Goal: Task Accomplishment & Management: Manage account settings

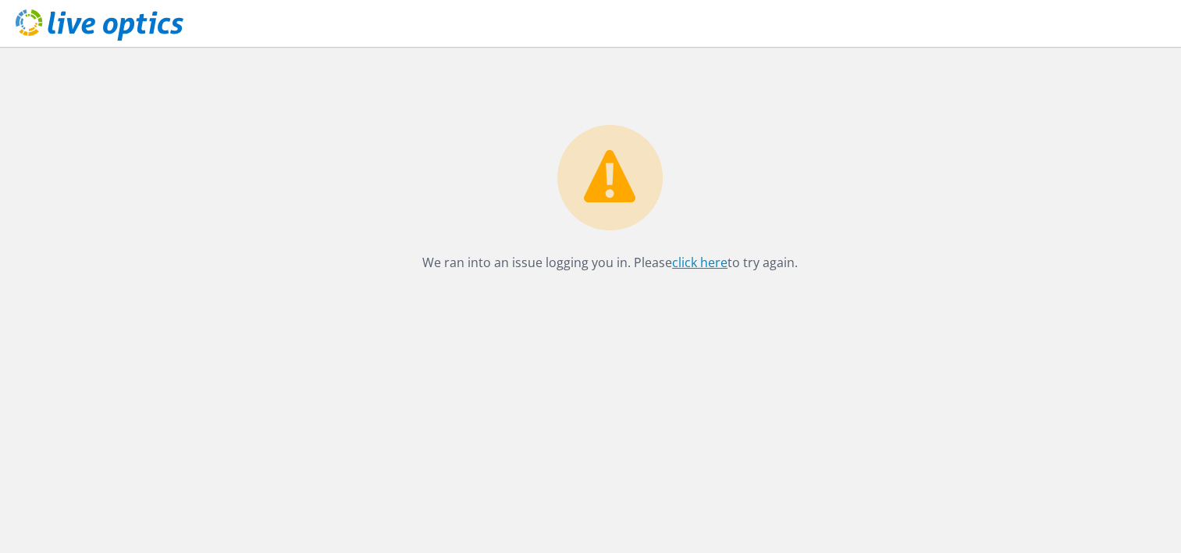
click at [706, 268] on link "click here" at bounding box center [699, 262] width 55 height 17
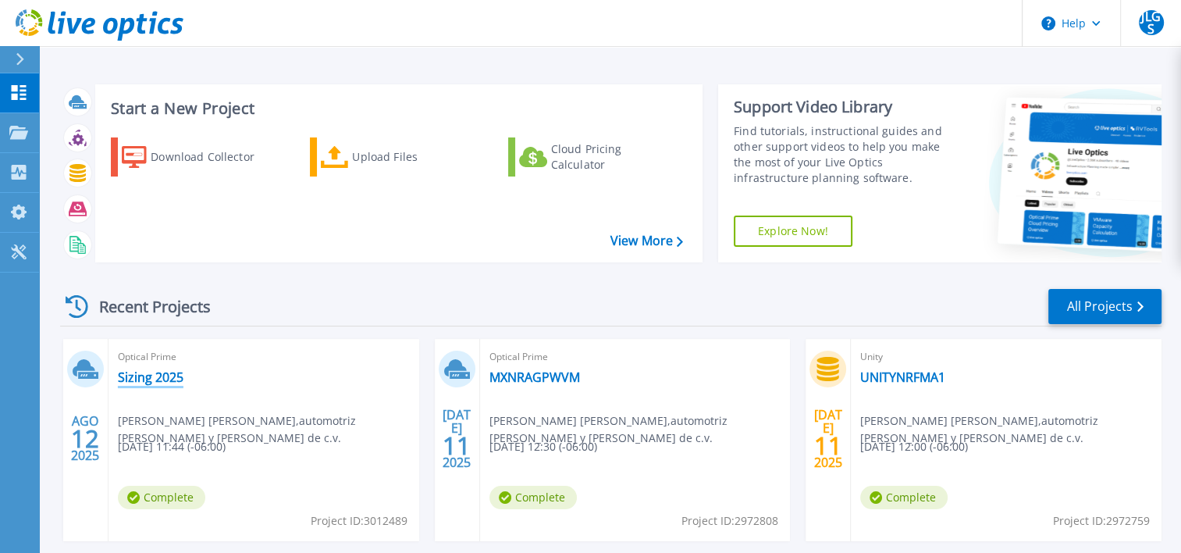
click at [164, 373] on link "Sizing 2025" at bounding box center [151, 377] width 66 height 16
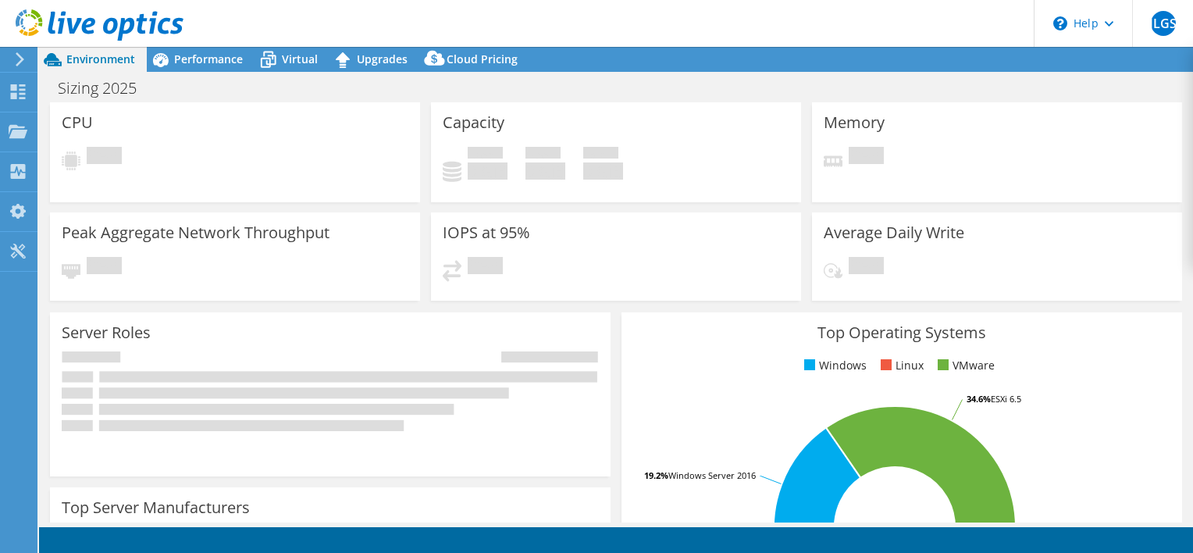
select select "USD"
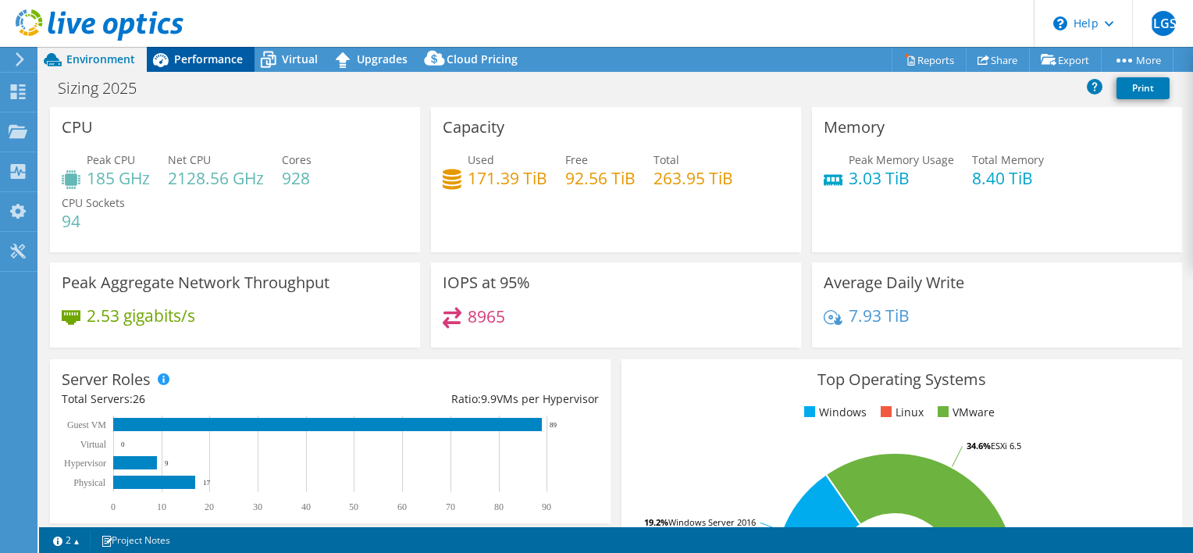
click at [196, 59] on span "Performance" at bounding box center [208, 59] width 69 height 15
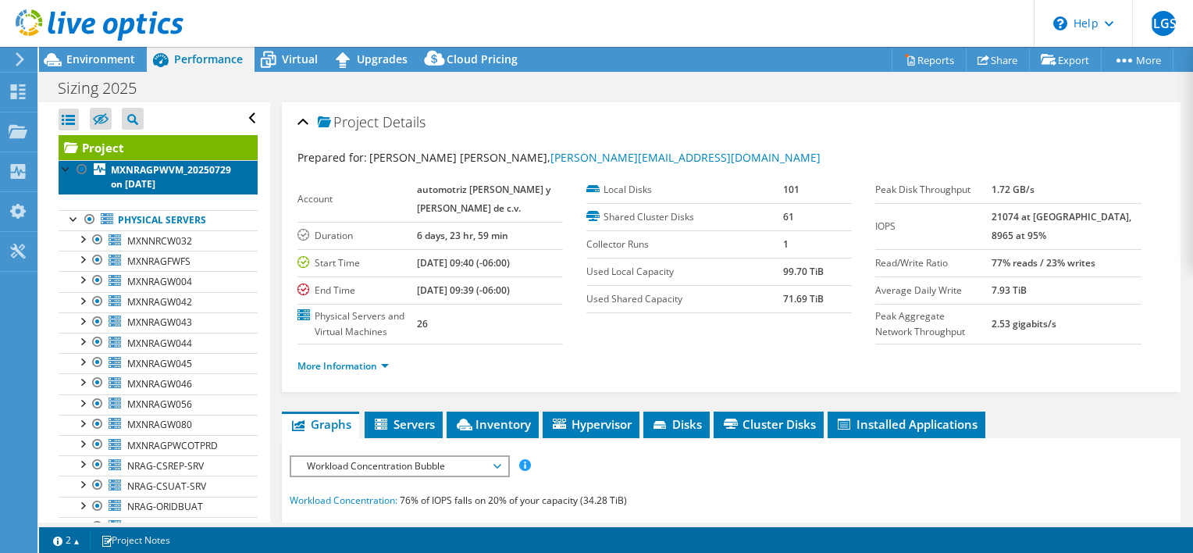
click at [170, 169] on b "MXNRAGPWVM_20250729 on 8/12/2025" at bounding box center [171, 176] width 120 height 27
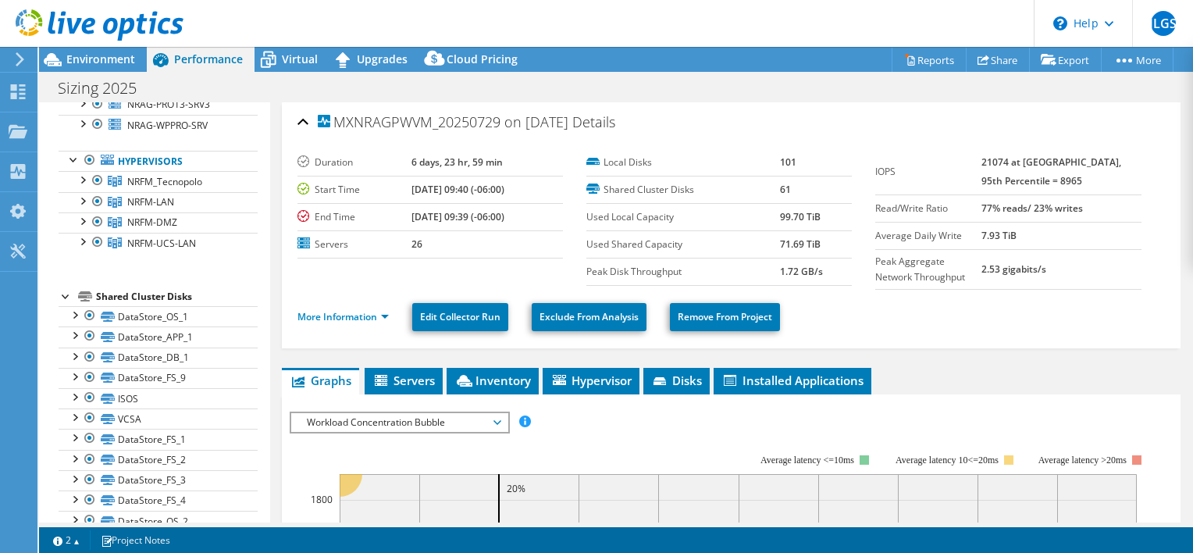
scroll to position [458, 0]
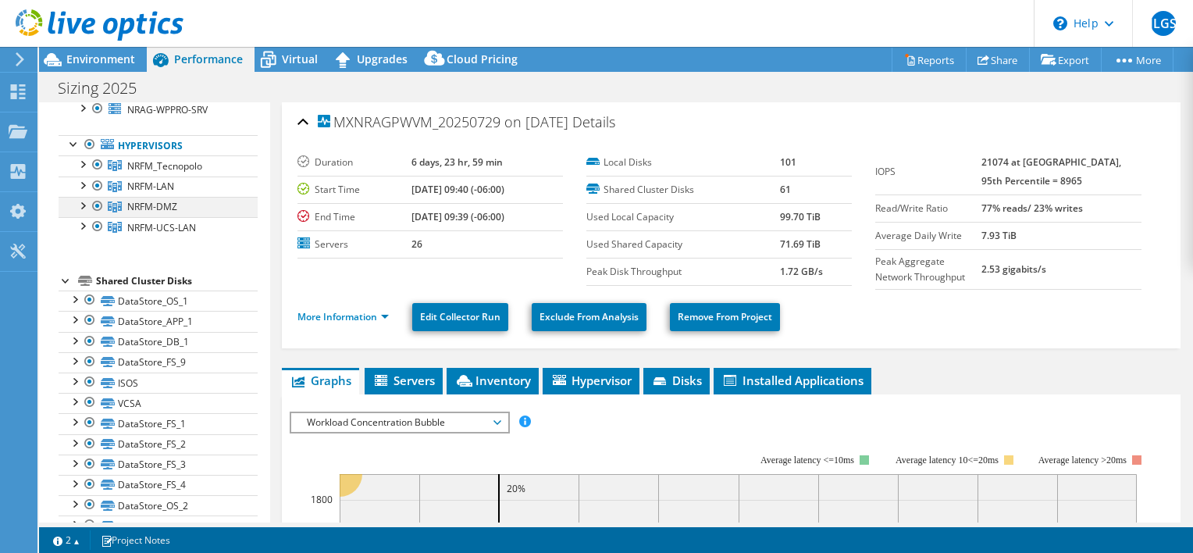
click at [86, 201] on div at bounding box center [82, 205] width 16 height 16
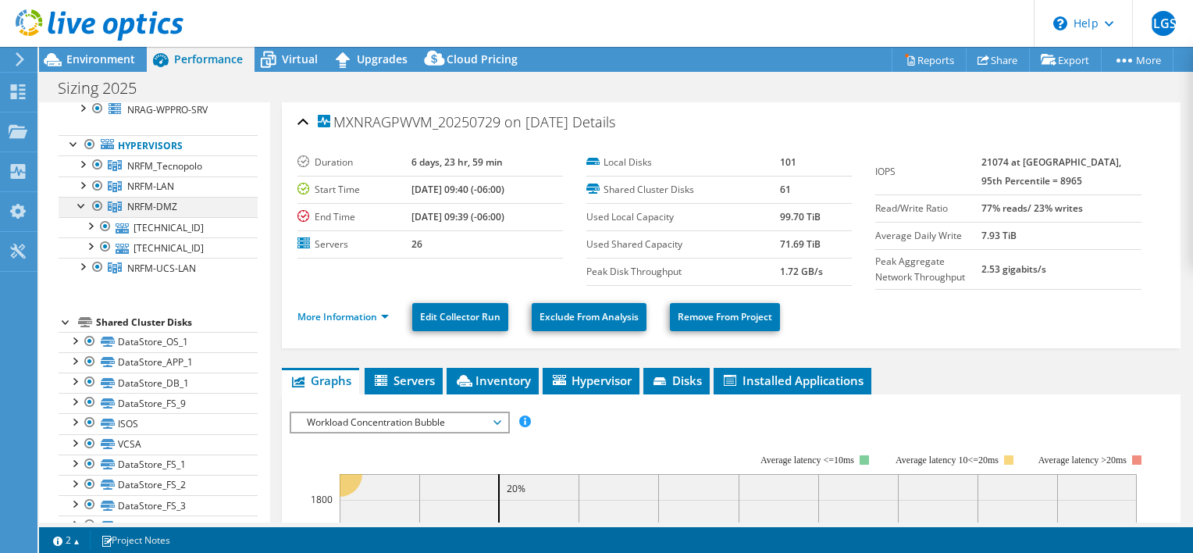
drag, startPoint x: 118, startPoint y: 198, endPoint x: 80, endPoint y: 198, distance: 37.5
click at [80, 198] on div at bounding box center [82, 205] width 16 height 16
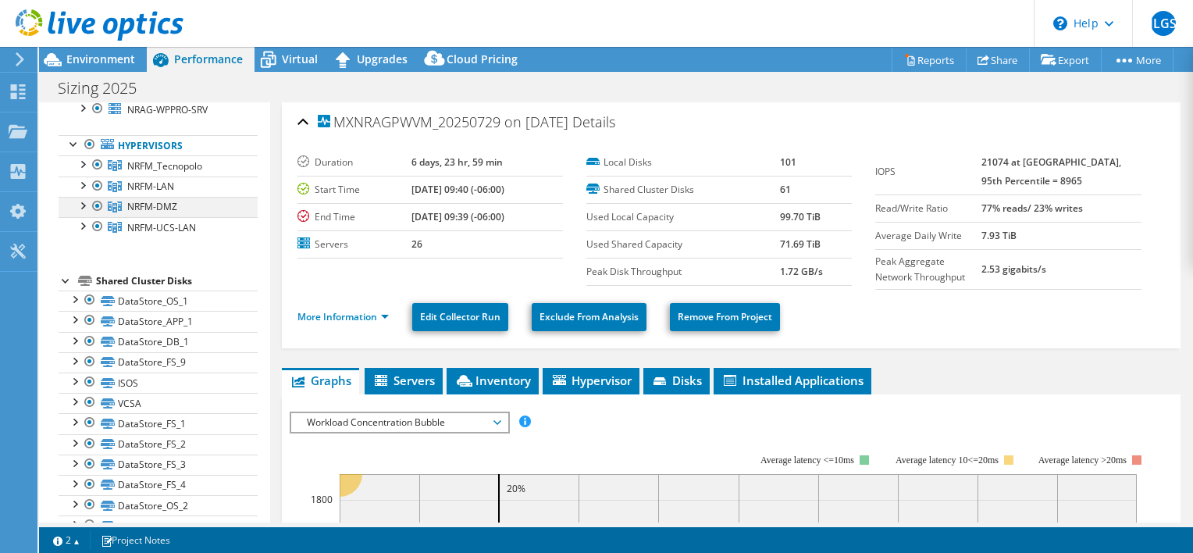
click at [80, 198] on div at bounding box center [82, 205] width 16 height 16
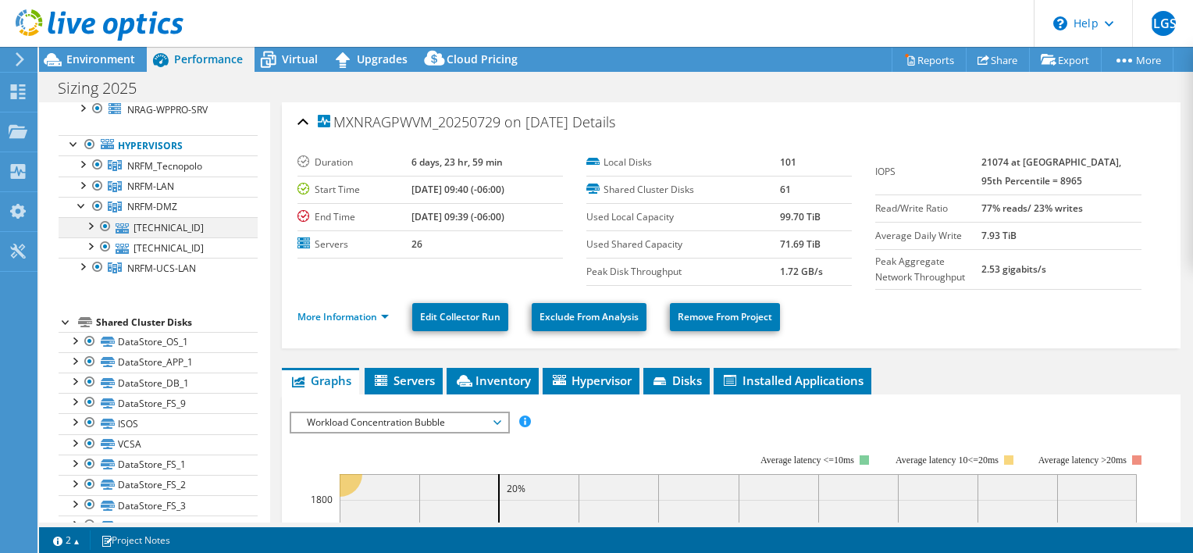
click at [92, 220] on div at bounding box center [90, 225] width 16 height 16
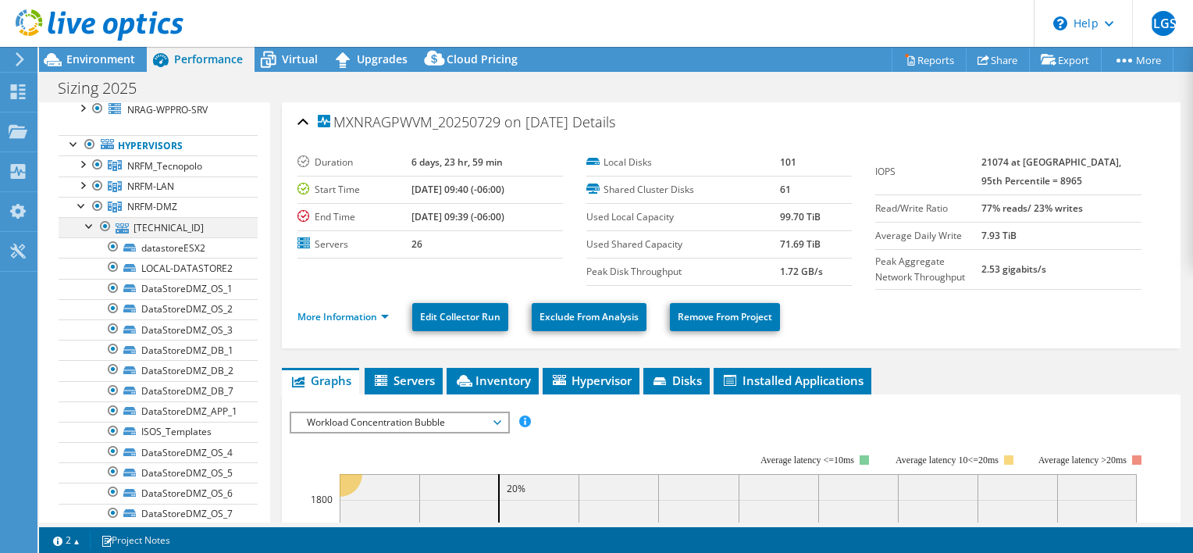
click at [92, 220] on div at bounding box center [90, 225] width 16 height 16
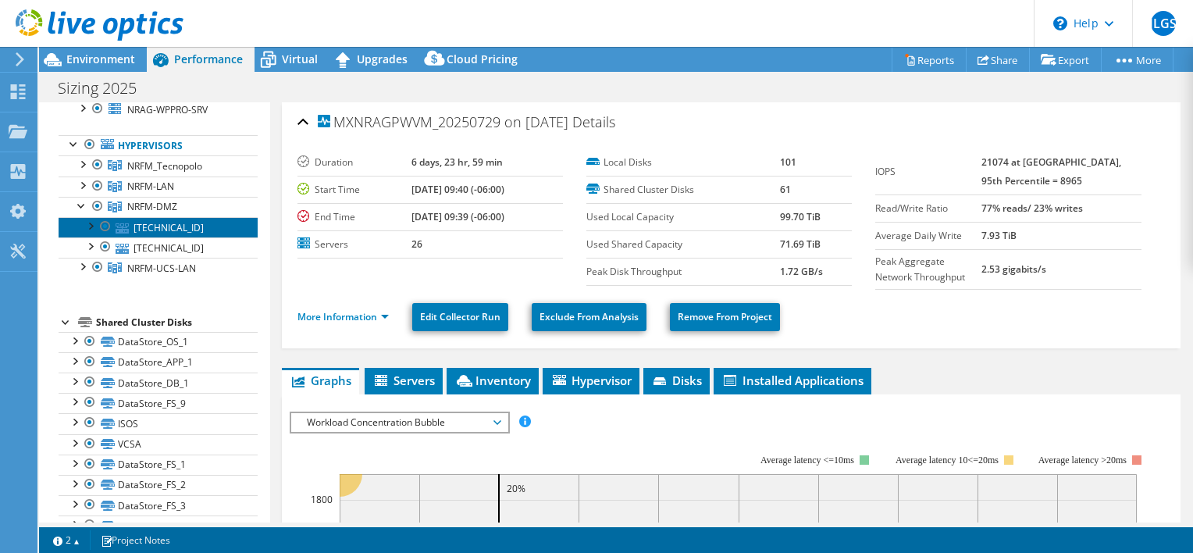
click at [154, 219] on link "10.10.100.3" at bounding box center [158, 227] width 199 height 20
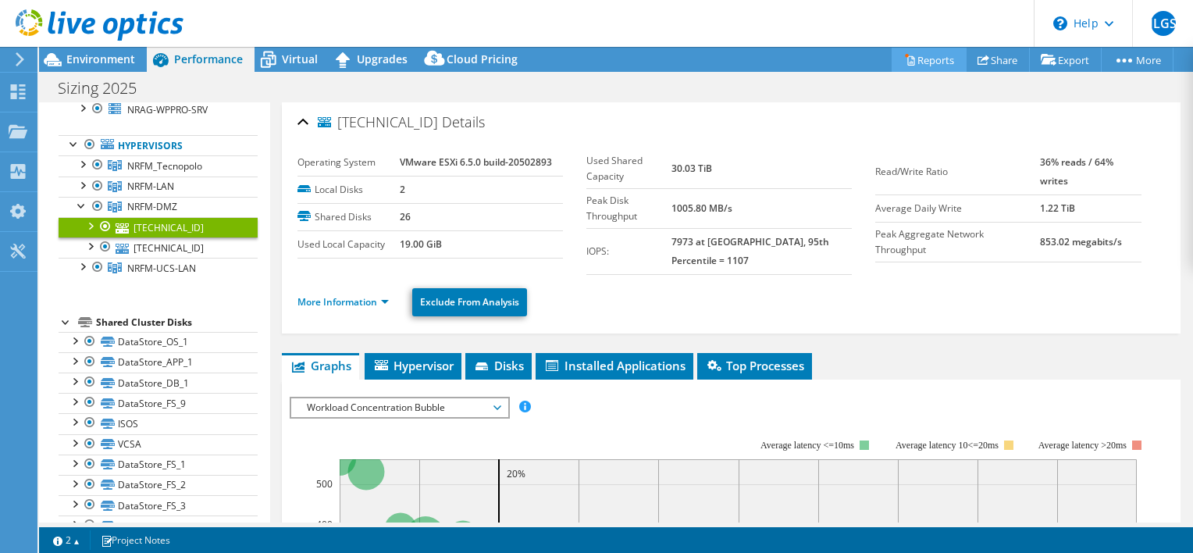
click at [904, 51] on link "Reports" at bounding box center [929, 60] width 75 height 24
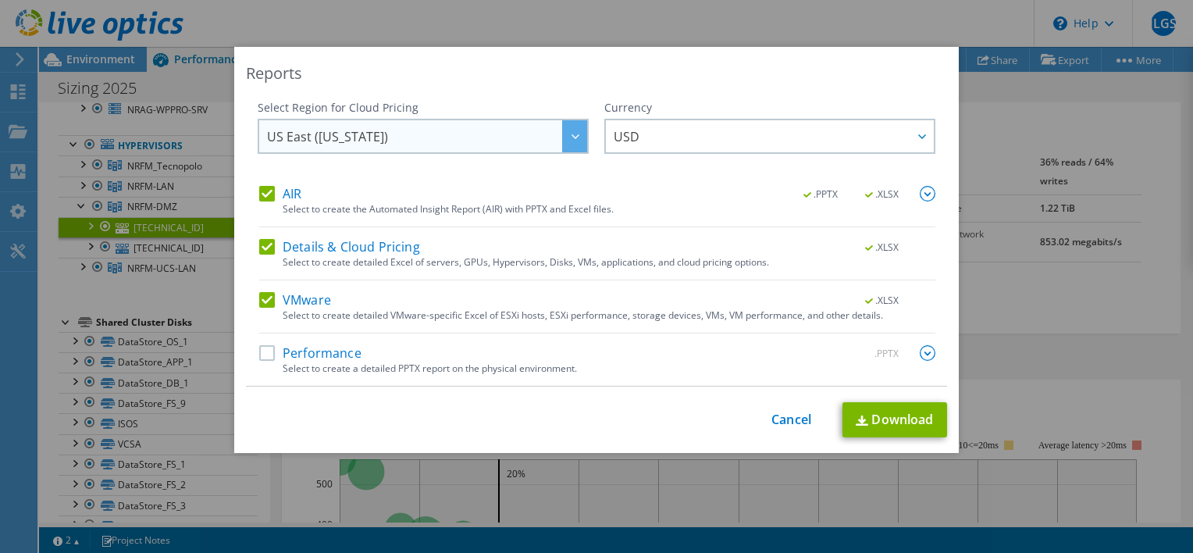
click at [565, 144] on div at bounding box center [574, 136] width 25 height 32
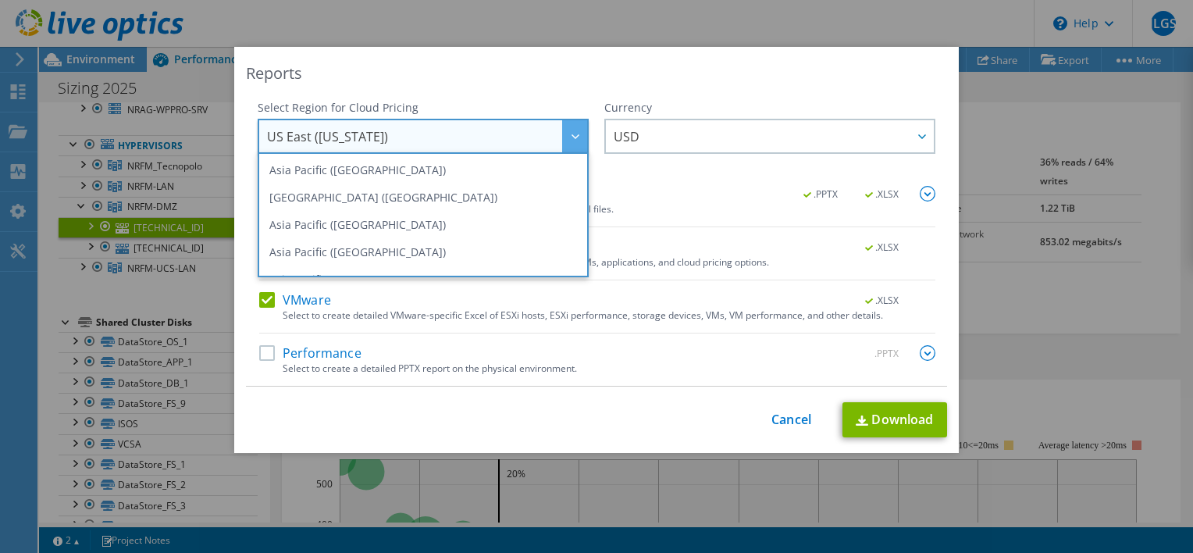
click at [763, 415] on div "This process may take a while, please wait... Cancel Download" at bounding box center [596, 419] width 701 height 35
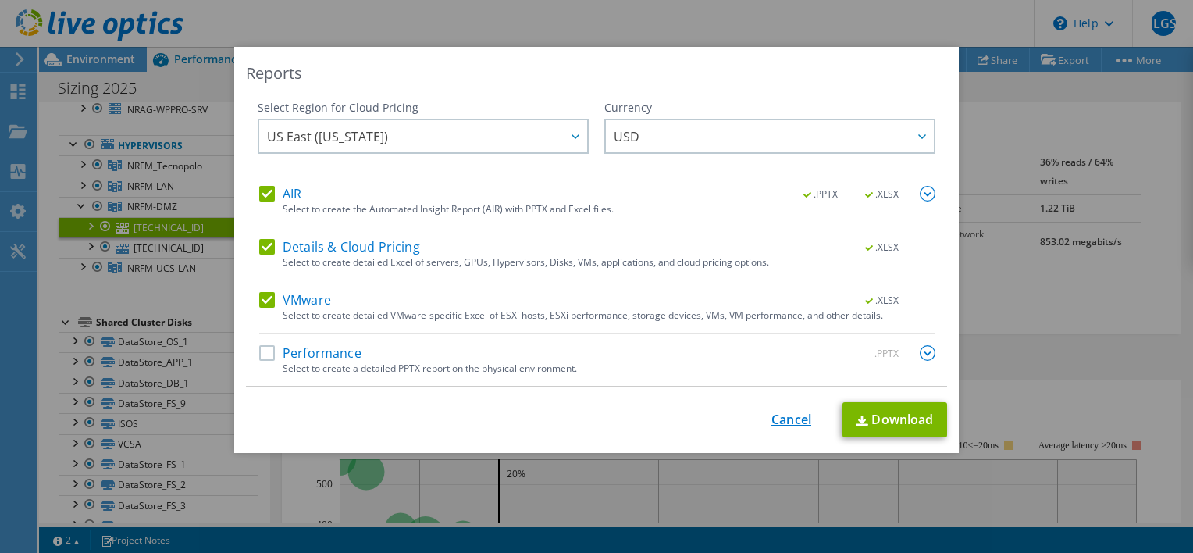
click at [777, 415] on link "Cancel" at bounding box center [791, 419] width 40 height 15
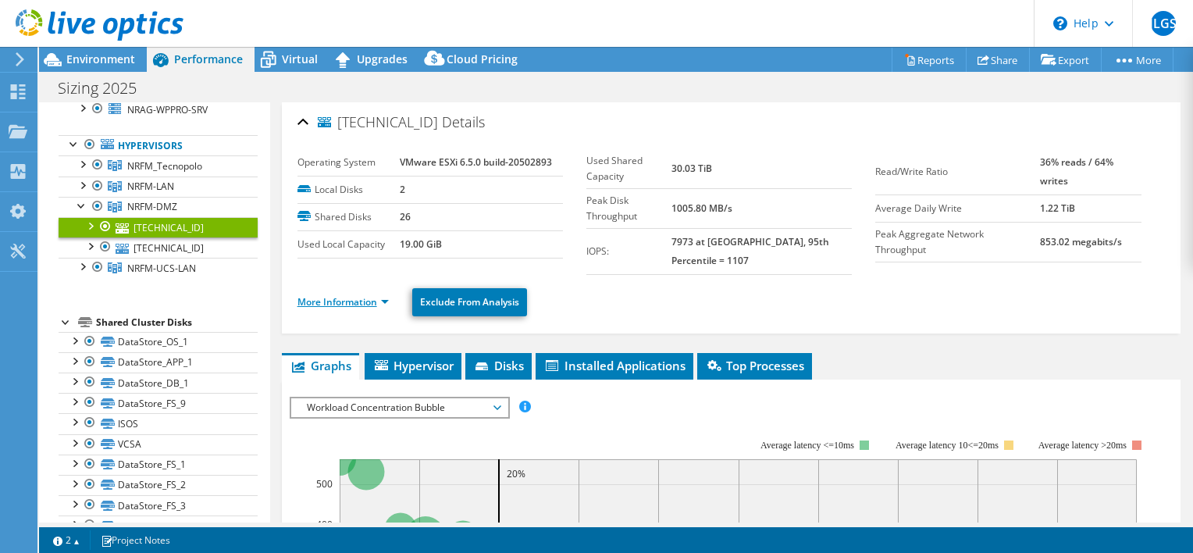
click at [376, 299] on link "More Information" at bounding box center [342, 301] width 91 height 13
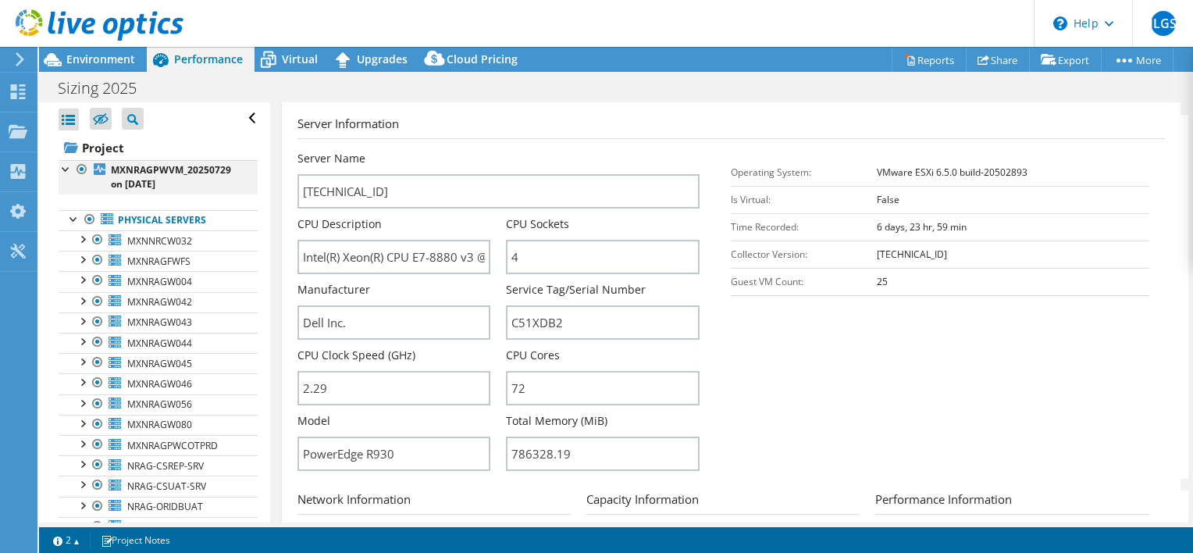
click at [69, 166] on div at bounding box center [67, 168] width 16 height 16
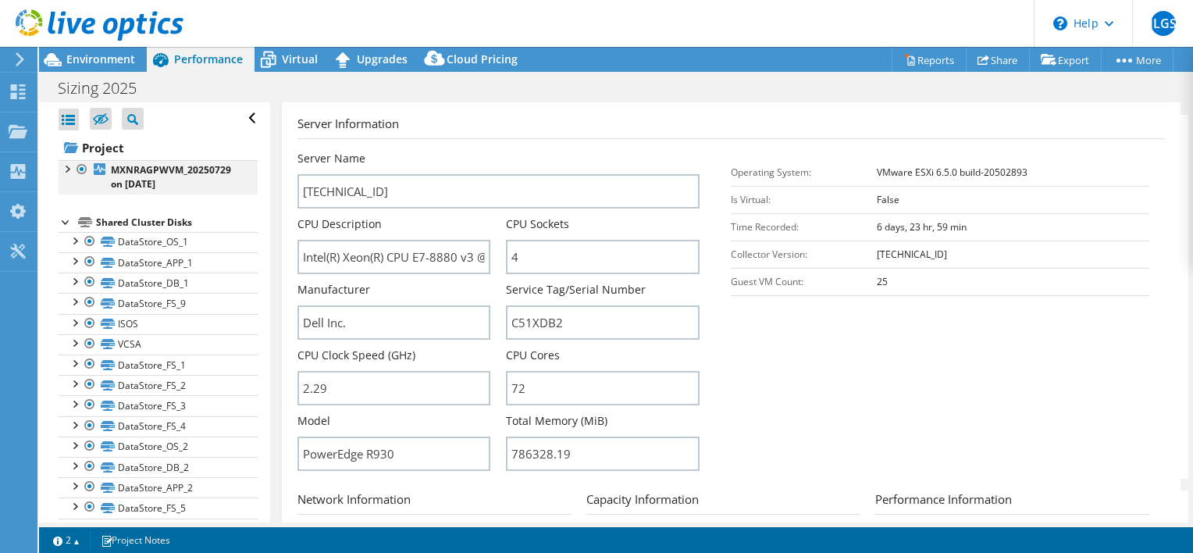
click at [69, 166] on div at bounding box center [67, 168] width 16 height 16
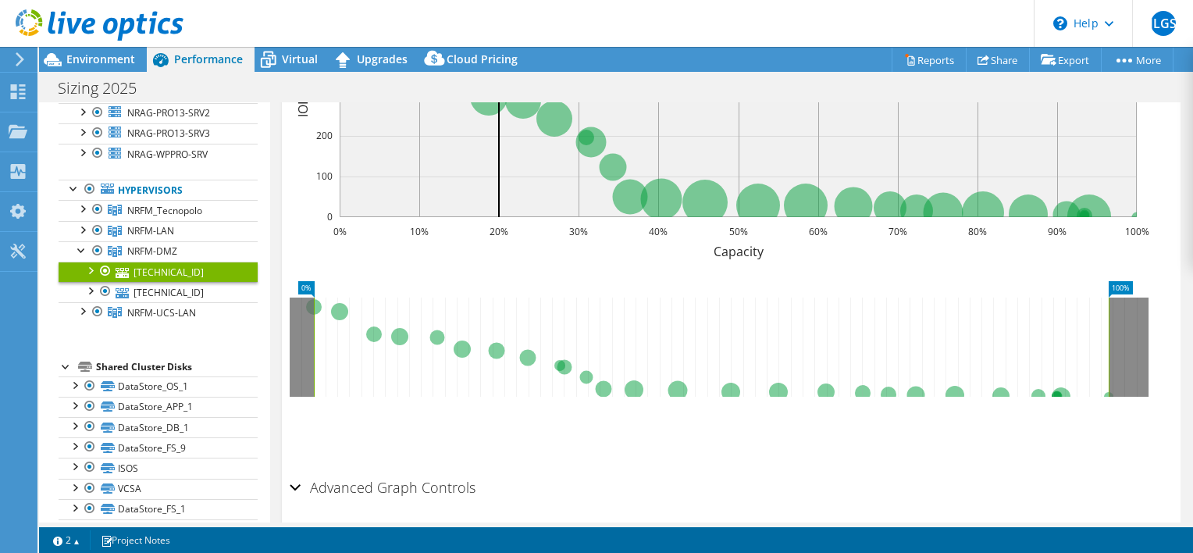
scroll to position [1240, 0]
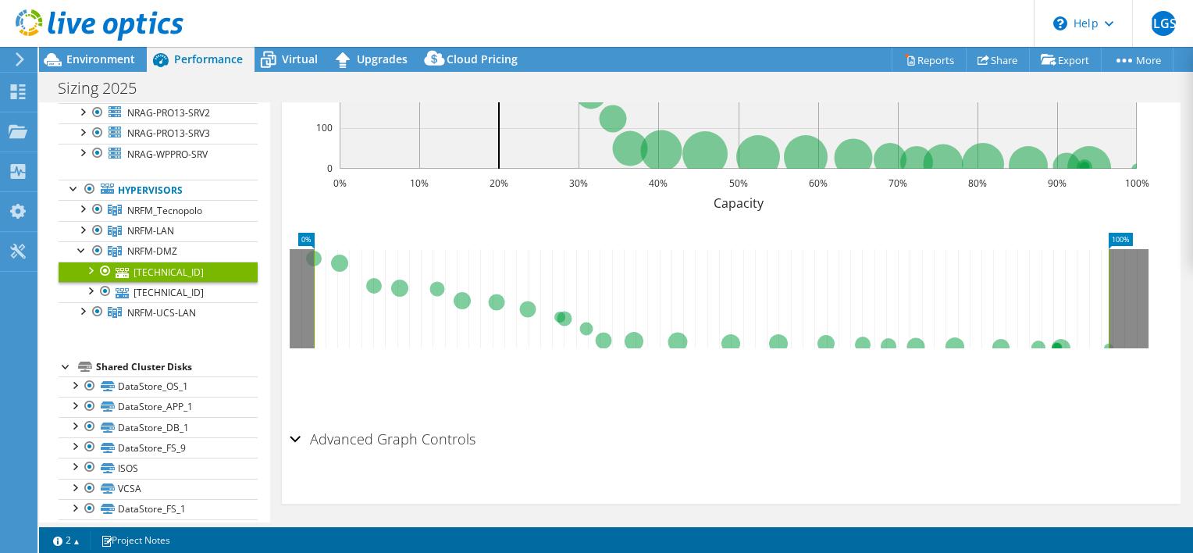
click at [296, 429] on div "Advanced Graph Controls" at bounding box center [731, 440] width 883 height 34
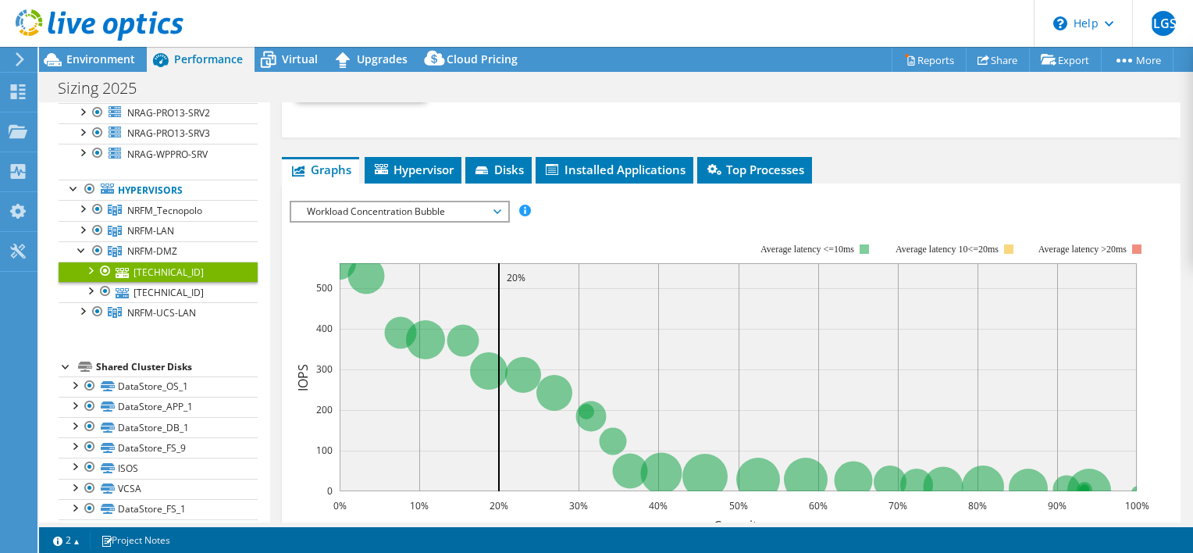
scroll to position [940, 0]
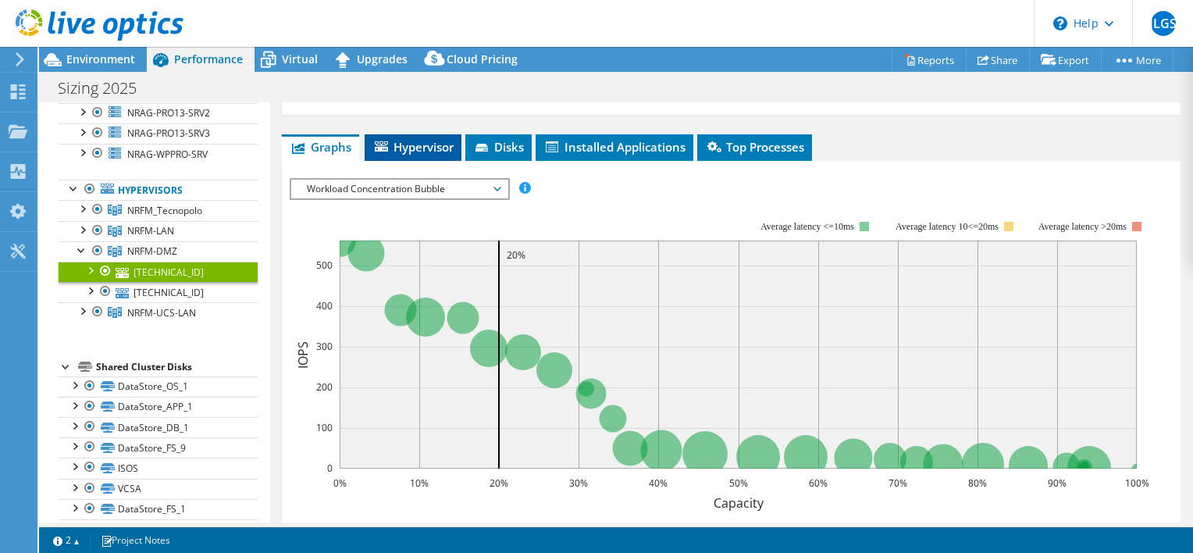
click at [433, 139] on span "Hypervisor" at bounding box center [412, 147] width 81 height 16
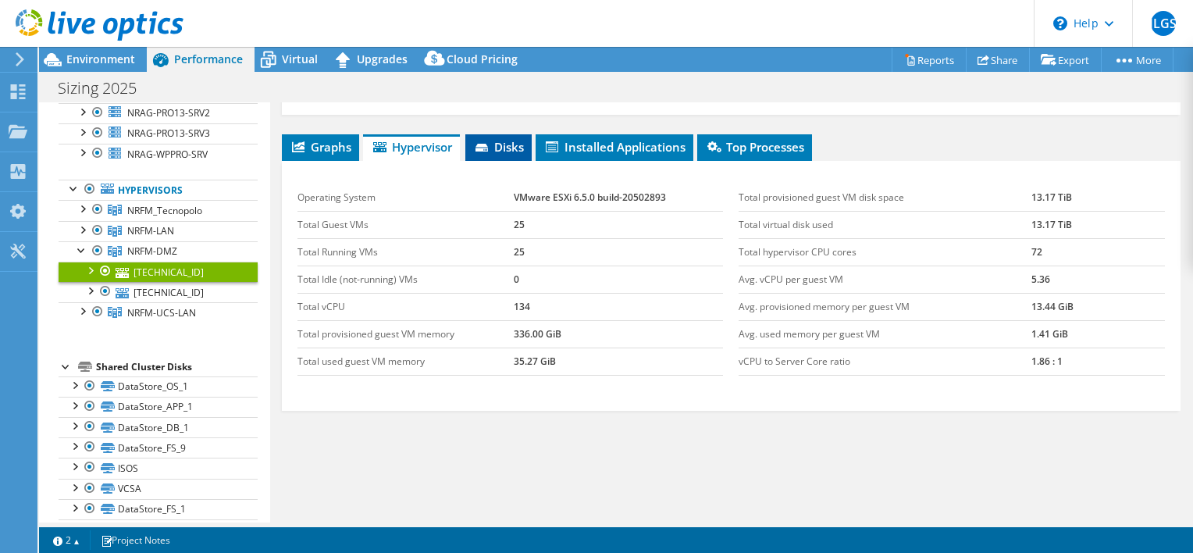
click at [497, 139] on span "Disks" at bounding box center [498, 147] width 51 height 16
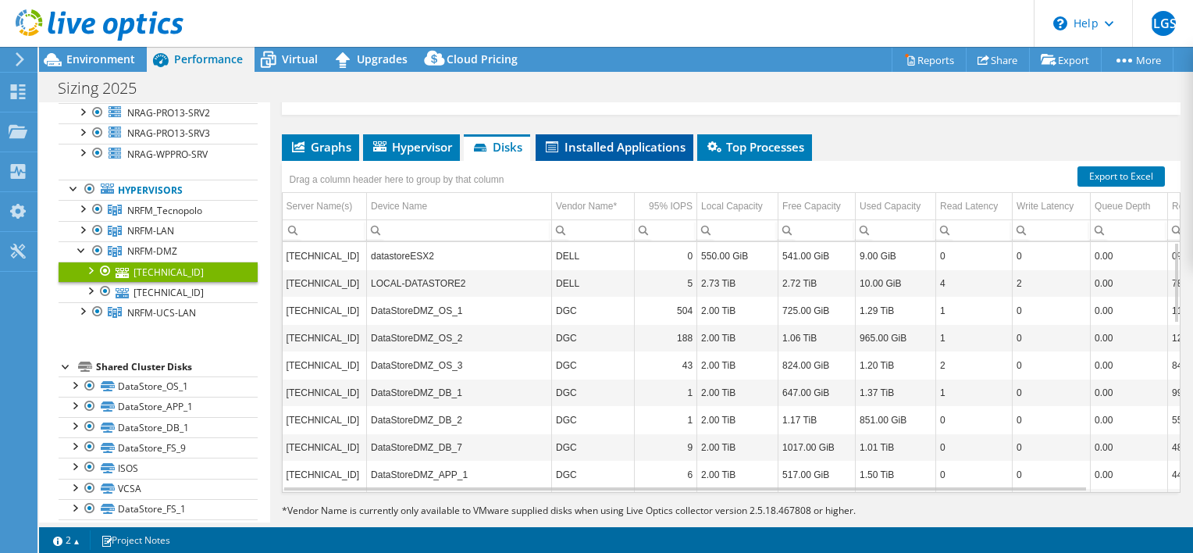
click at [586, 144] on span "Installed Applications" at bounding box center [614, 147] width 142 height 16
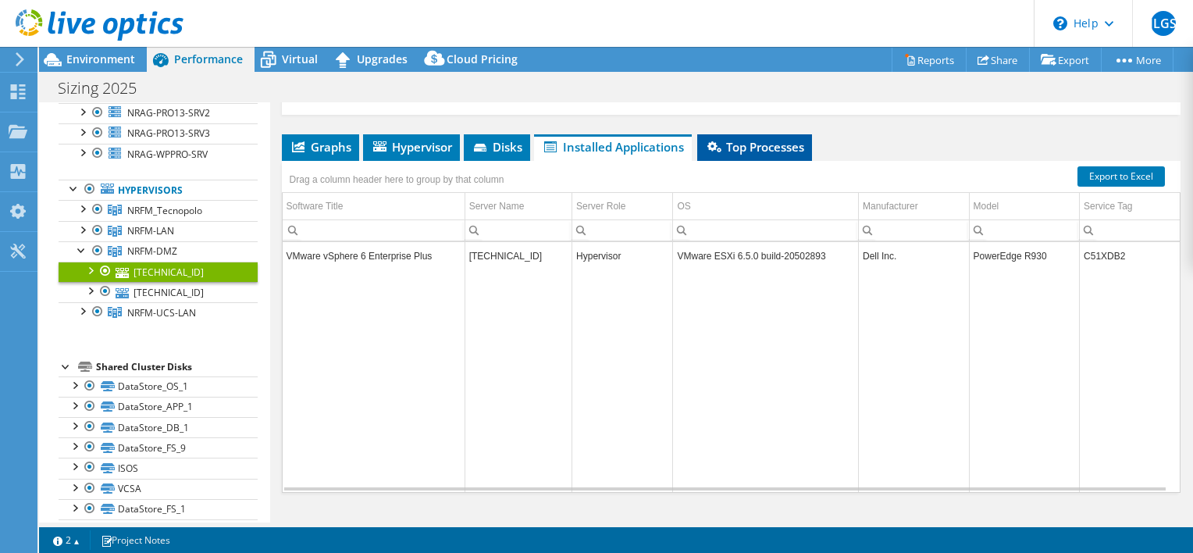
click at [739, 142] on span "Top Processes" at bounding box center [754, 147] width 99 height 16
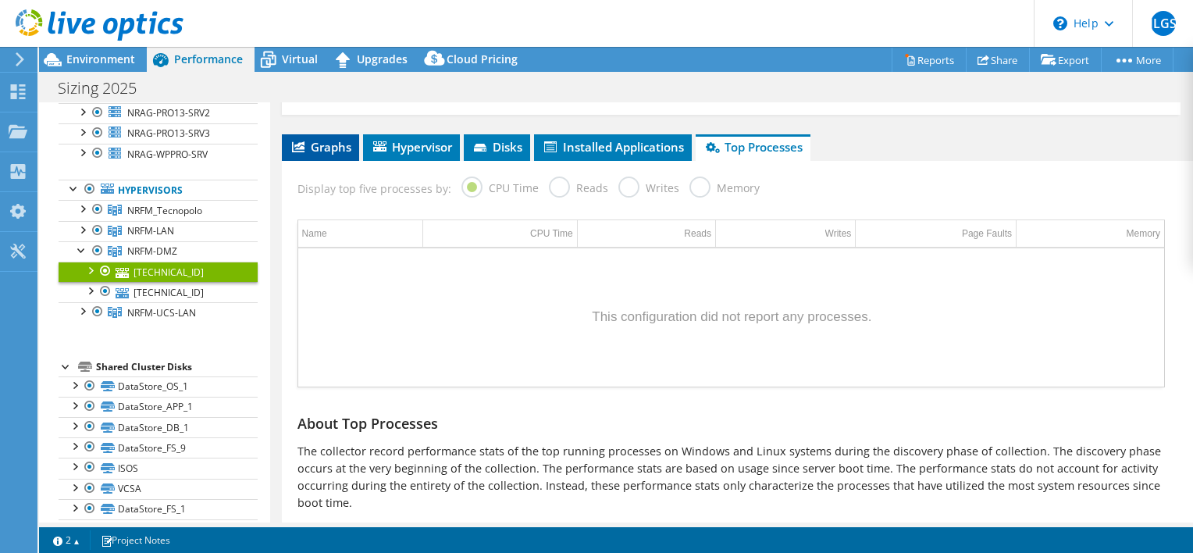
click at [309, 141] on span "Graphs" at bounding box center [321, 147] width 62 height 16
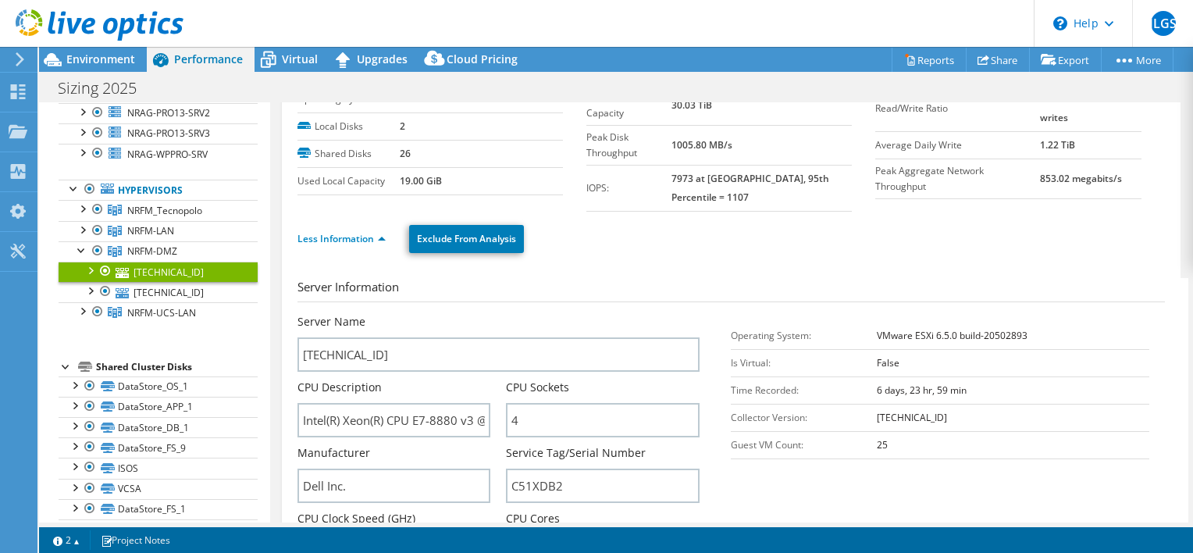
scroll to position [0, 0]
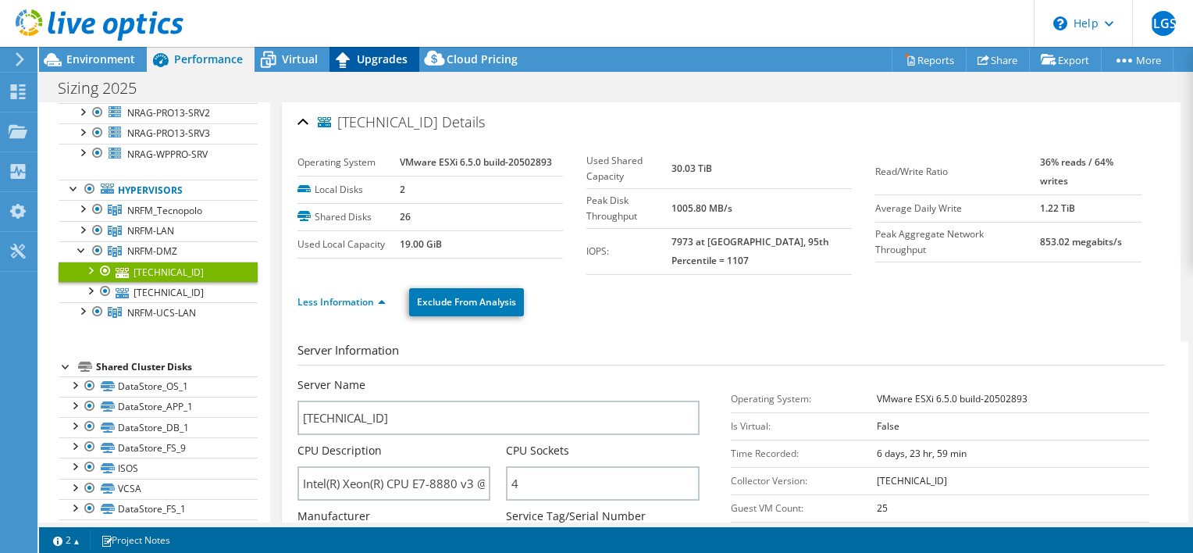
click at [376, 59] on span "Upgrades" at bounding box center [382, 59] width 51 height 15
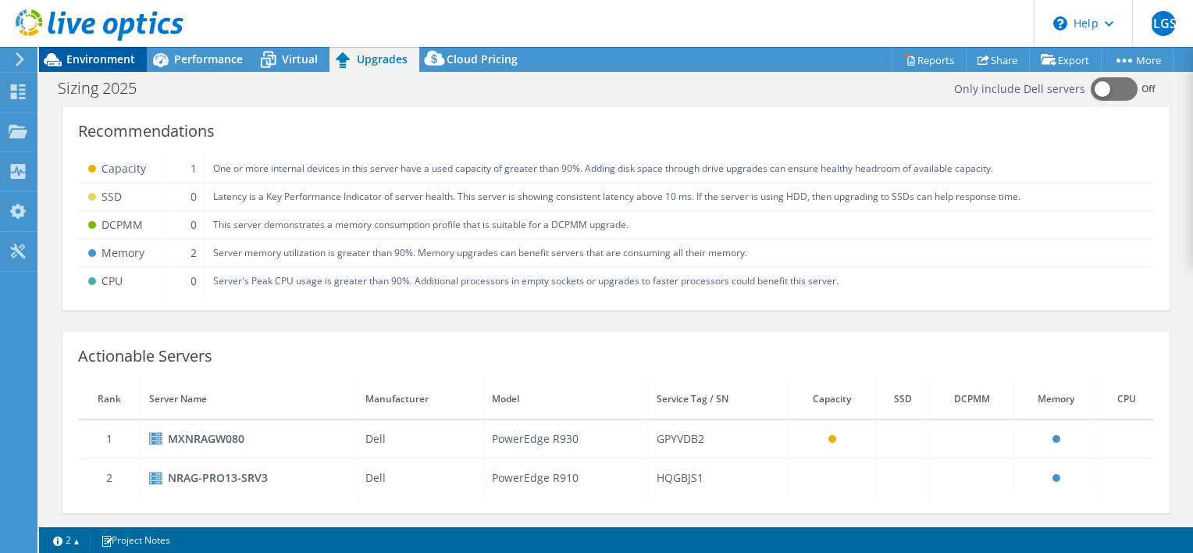
click at [106, 56] on span "Environment" at bounding box center [100, 59] width 69 height 15
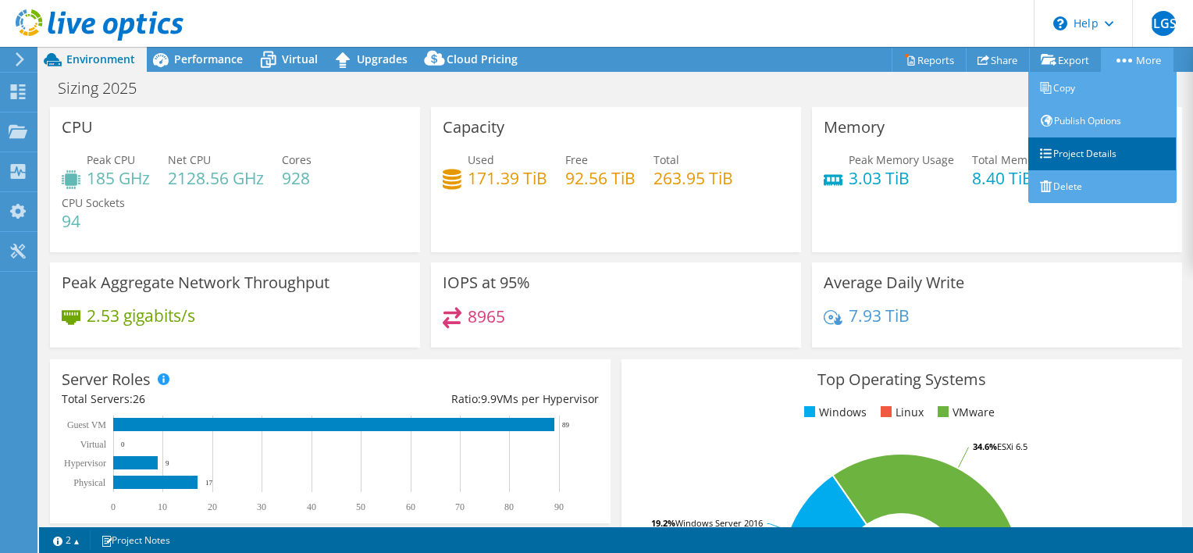
click at [1069, 147] on link "Project Details" at bounding box center [1102, 153] width 148 height 33
click at [1084, 152] on link "Project Details" at bounding box center [1102, 153] width 148 height 33
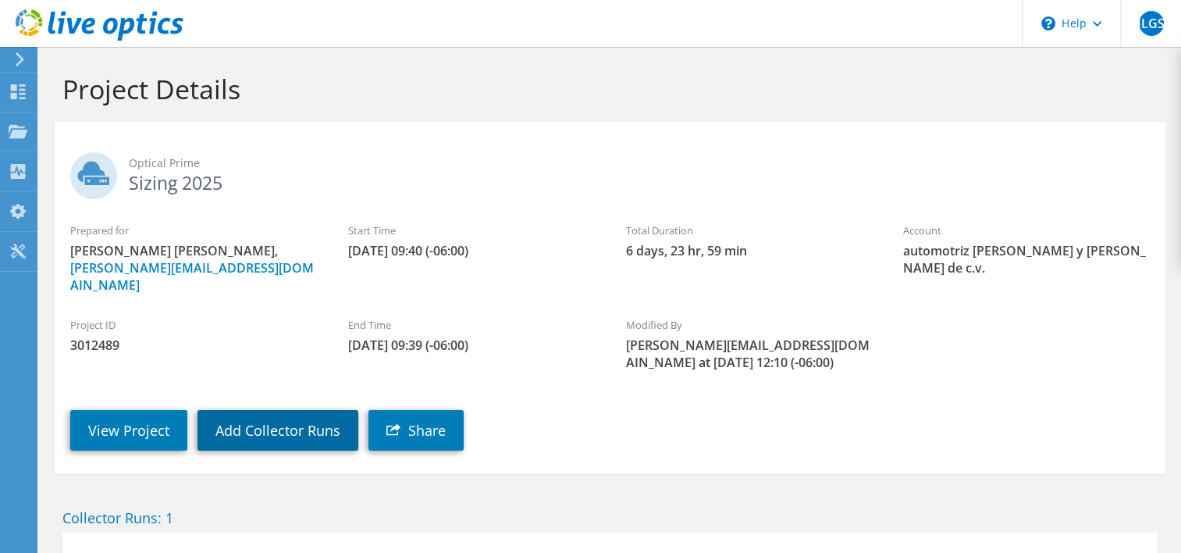
click at [268, 415] on link "Add Collector Runs" at bounding box center [278, 430] width 161 height 41
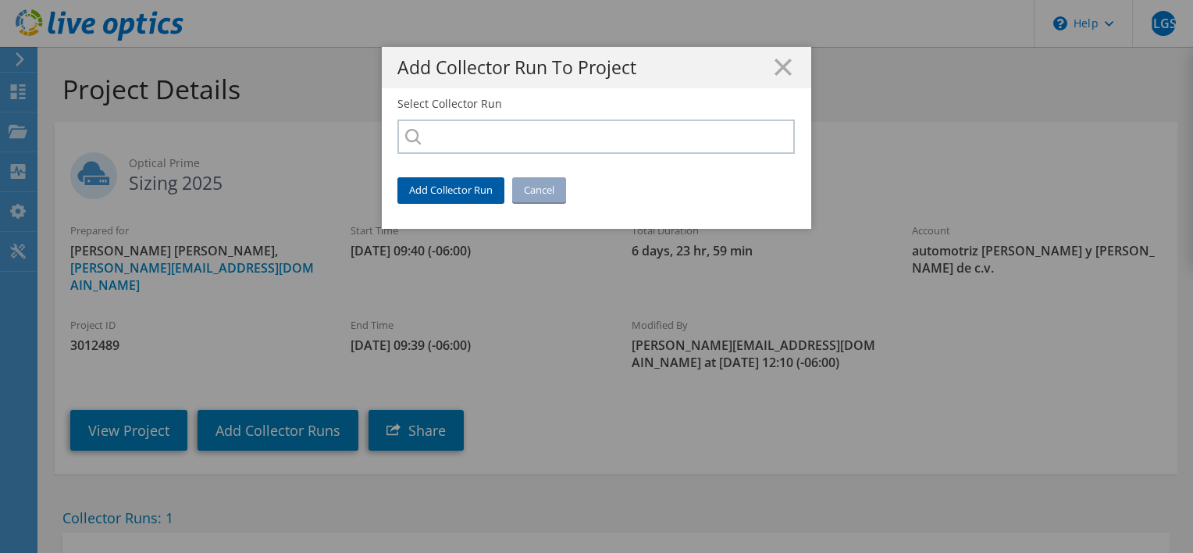
click at [456, 191] on link "Add Collector Run" at bounding box center [450, 189] width 107 height 25
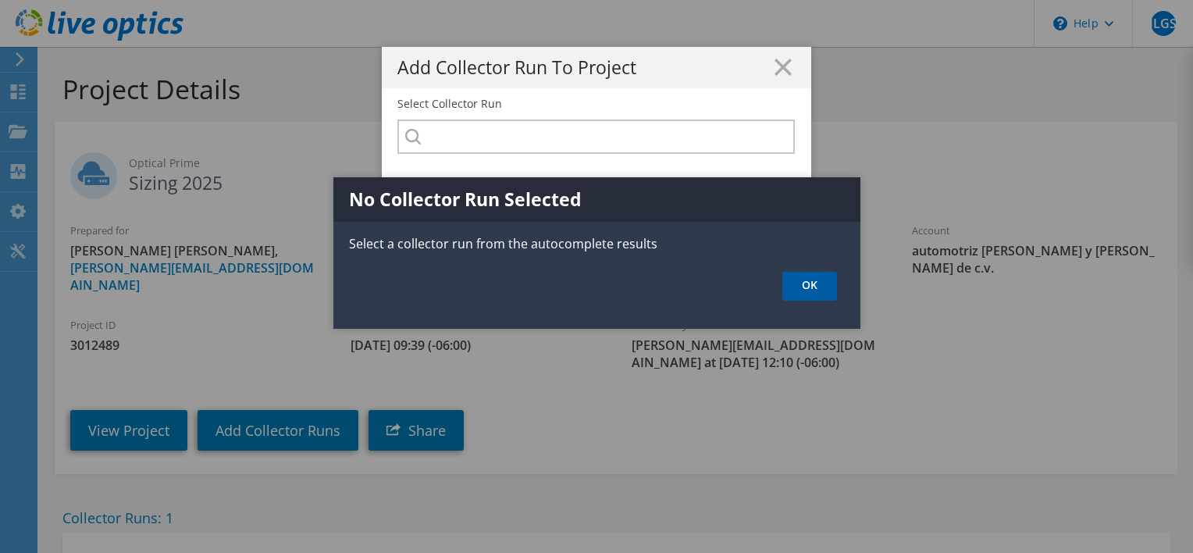
click at [809, 281] on link "OK" at bounding box center [809, 286] width 55 height 29
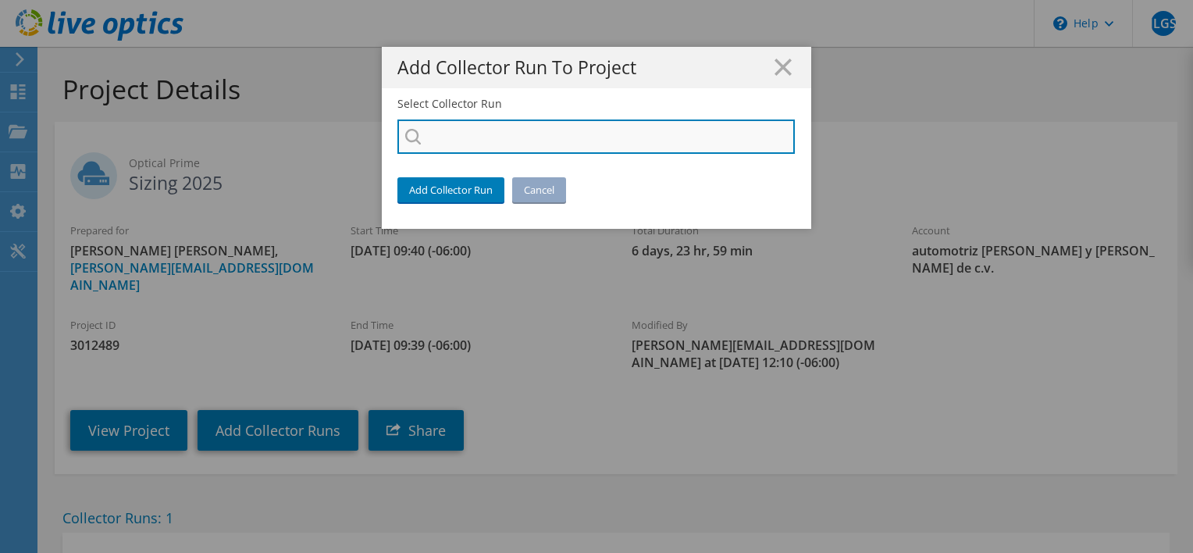
click at [572, 136] on input "Select Collector Run" at bounding box center [595, 136] width 397 height 34
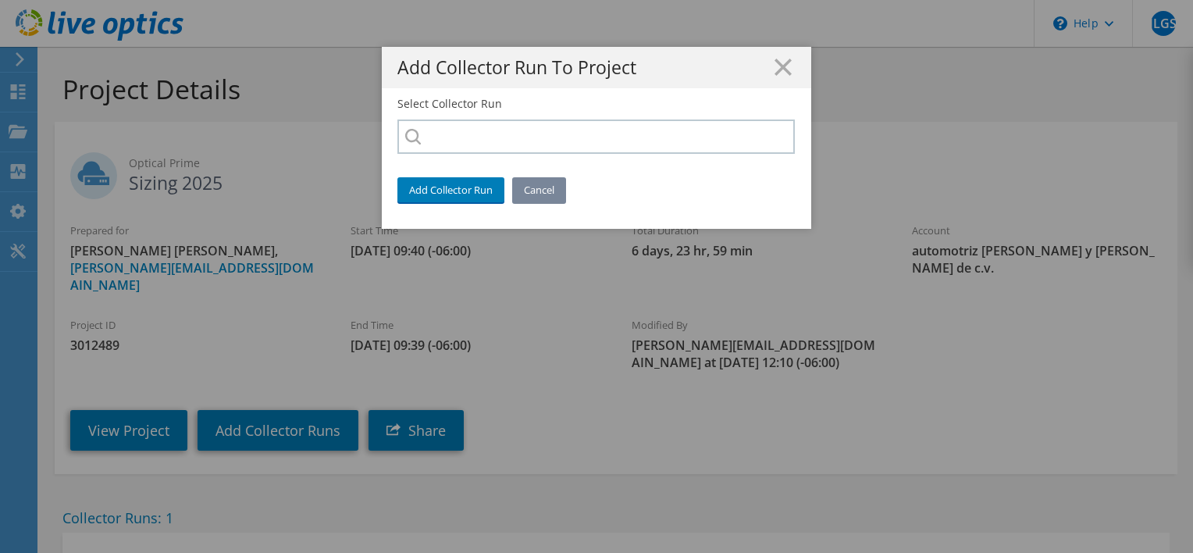
click at [546, 186] on link "Cancel" at bounding box center [539, 189] width 54 height 25
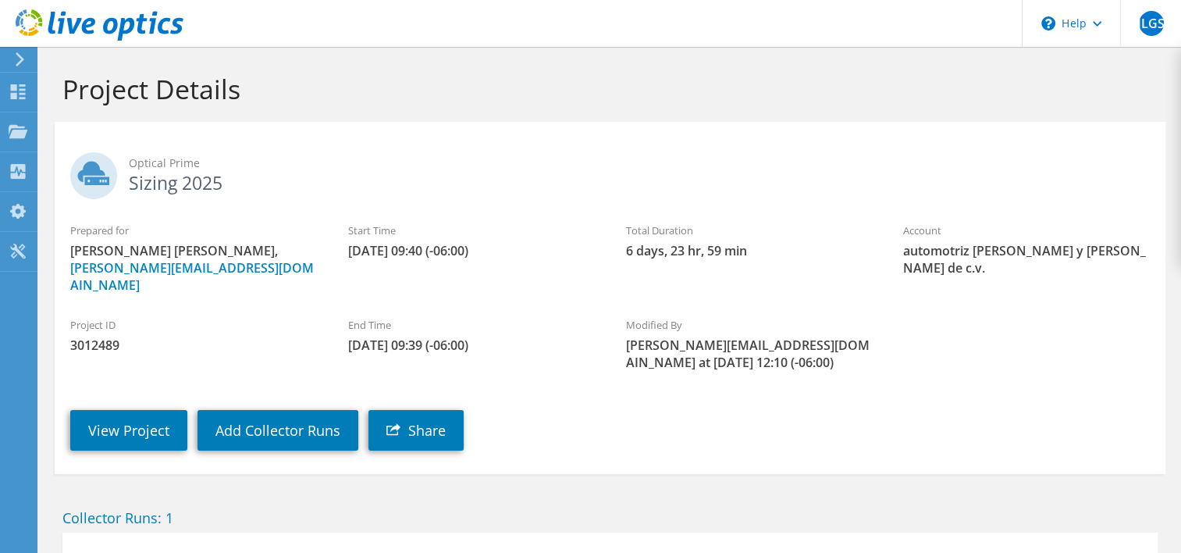
click at [22, 59] on use at bounding box center [20, 59] width 9 height 14
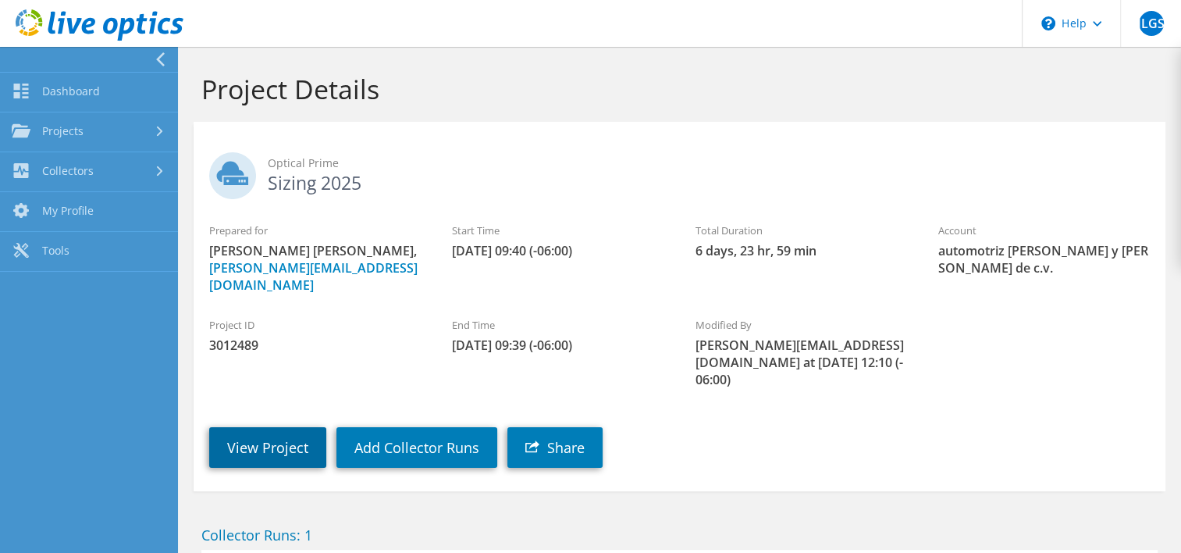
click at [253, 429] on link "View Project" at bounding box center [267, 447] width 117 height 41
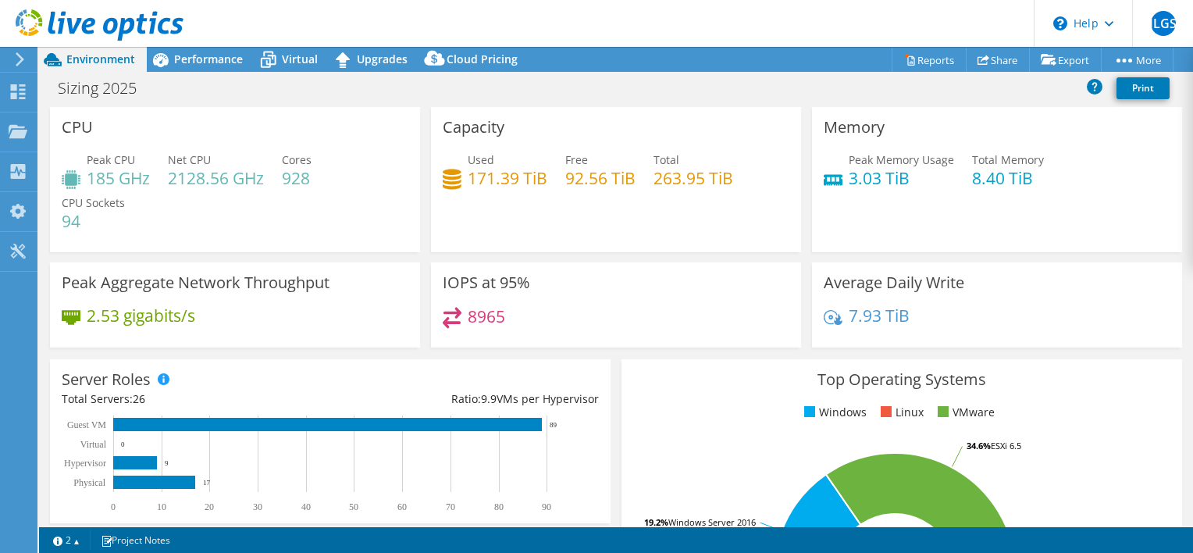
click at [17, 55] on use at bounding box center [20, 59] width 9 height 14
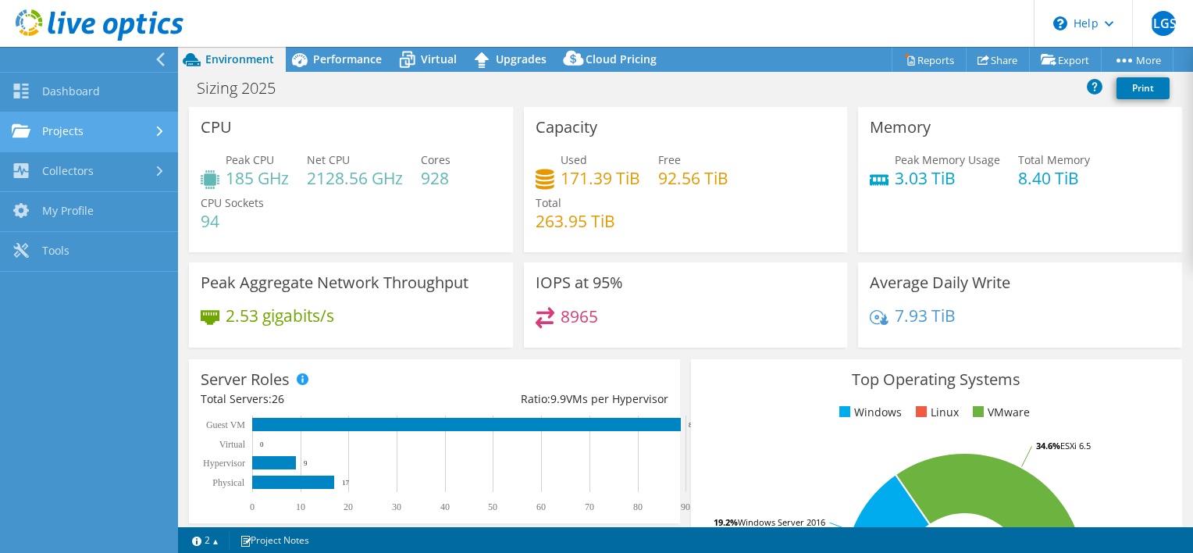
click at [65, 138] on link "Projects" at bounding box center [89, 132] width 178 height 40
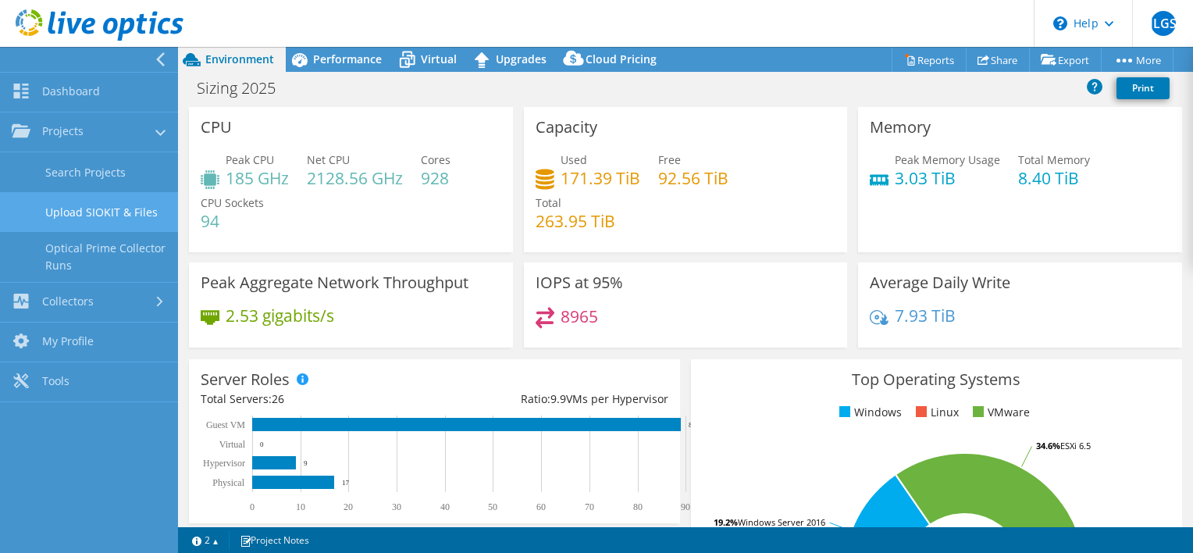
click at [109, 212] on link "Upload SIOKIT & Files" at bounding box center [89, 212] width 178 height 40
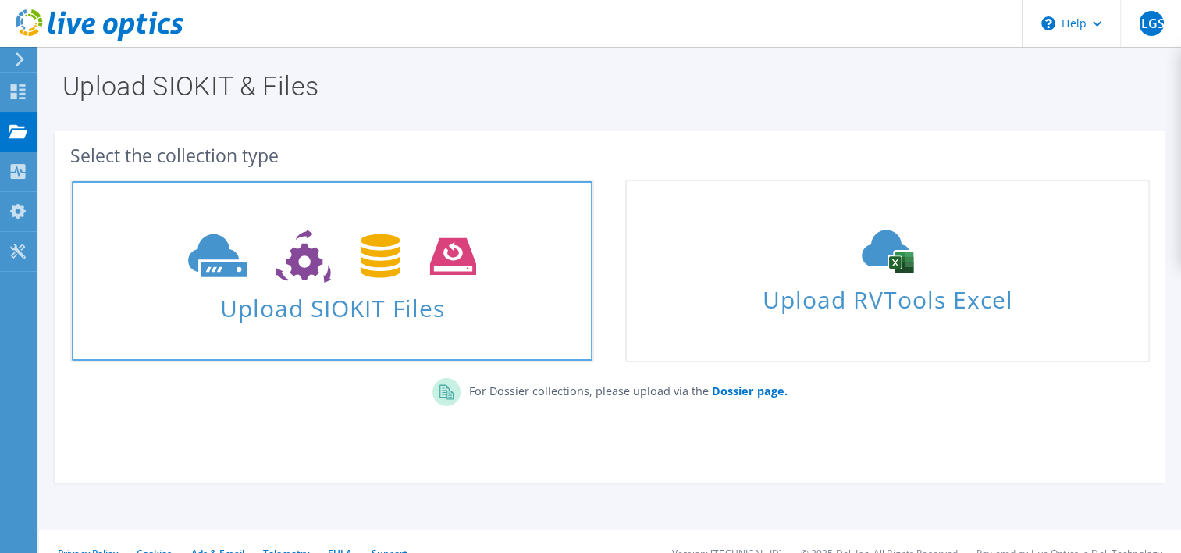
click at [372, 297] on span "Upload SIOKIT Files" at bounding box center [332, 304] width 521 height 34
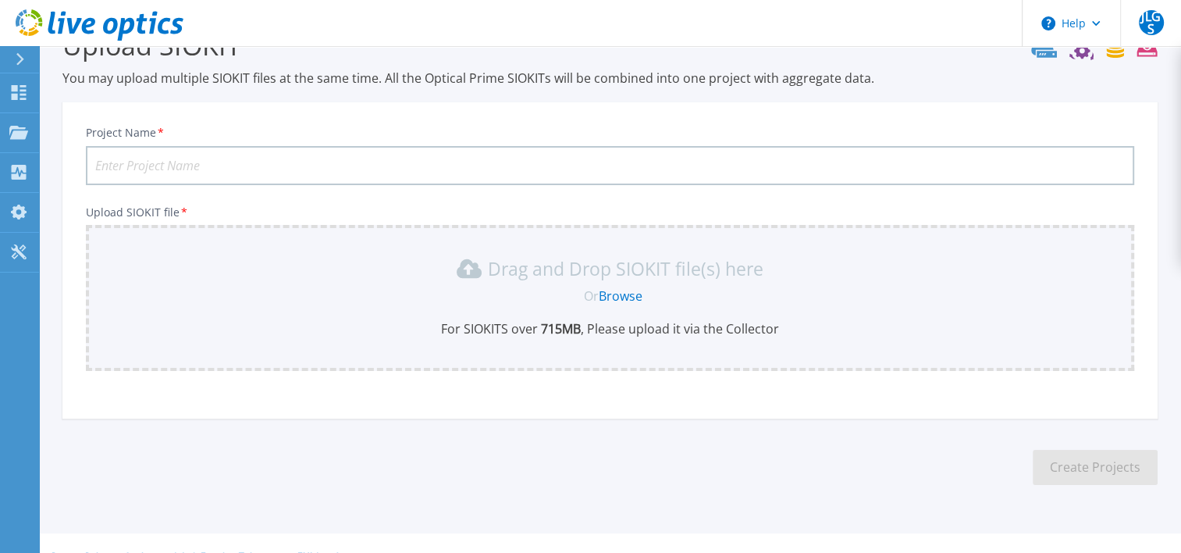
scroll to position [68, 0]
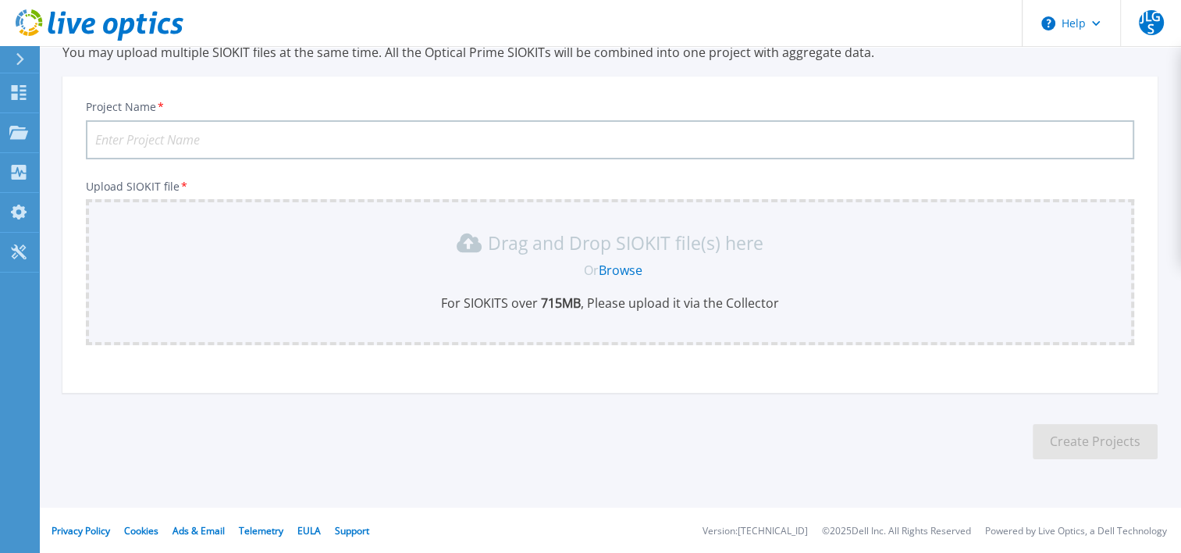
click at [329, 129] on input "Project Name *" at bounding box center [610, 139] width 1049 height 39
type input "Solo VCenter"
click at [628, 273] on link "Browse" at bounding box center [621, 270] width 44 height 17
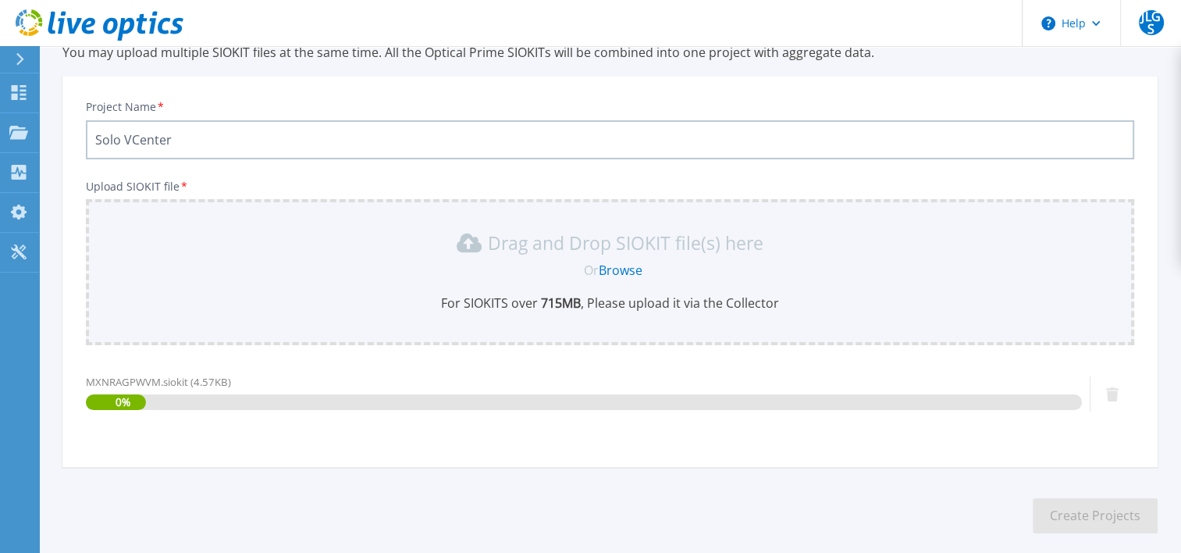
scroll to position [142, 0]
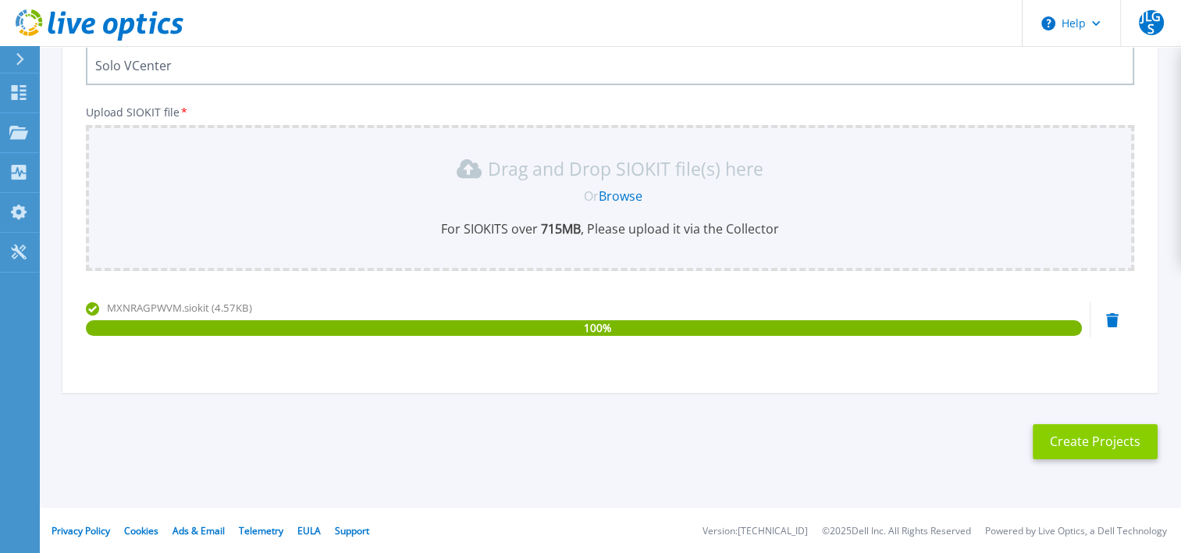
click at [1083, 437] on button "Create Projects" at bounding box center [1095, 441] width 125 height 35
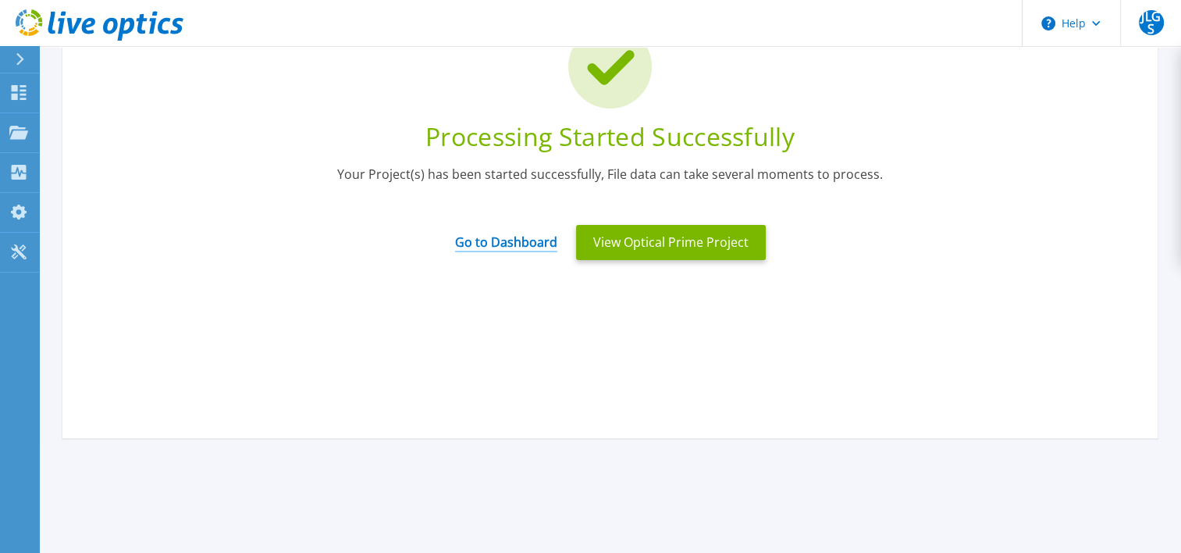
click at [515, 240] on link "Go to Dashboard" at bounding box center [506, 237] width 102 height 30
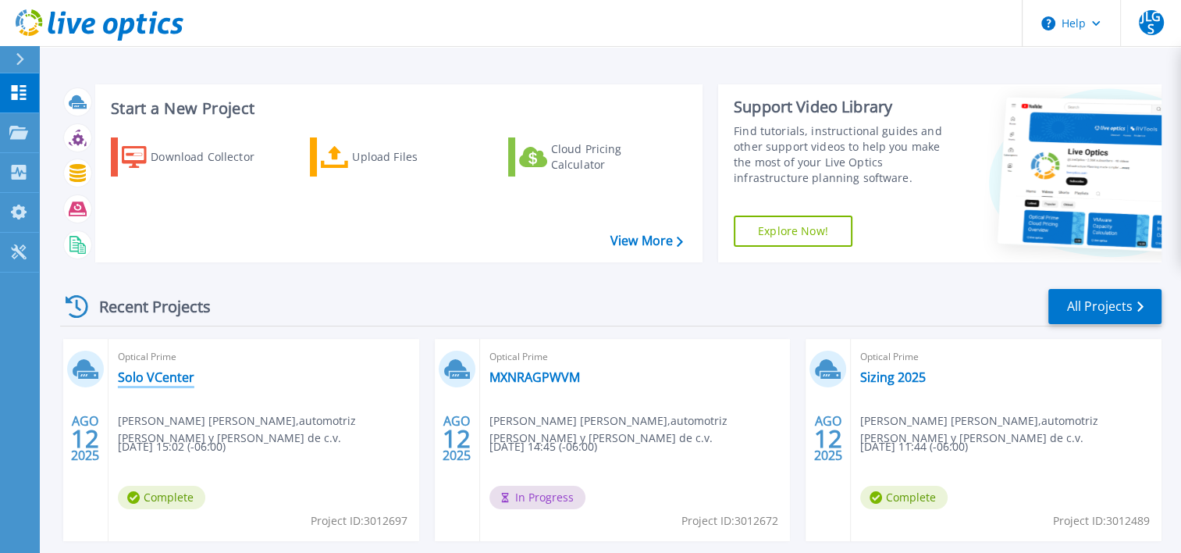
click at [170, 376] on link "Solo VCenter" at bounding box center [156, 377] width 77 height 16
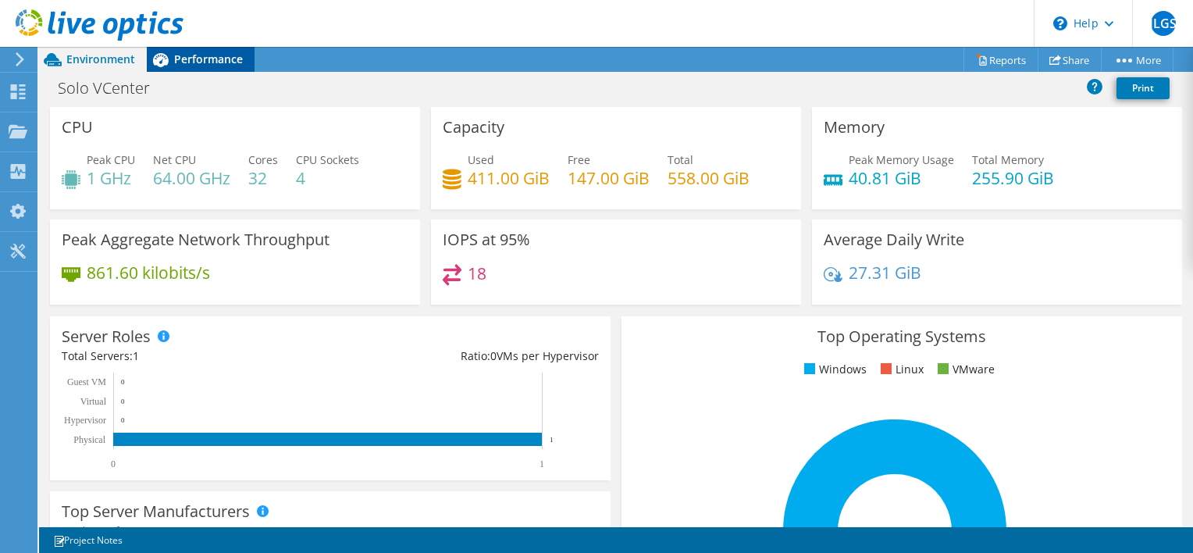
click at [229, 56] on span "Performance" at bounding box center [208, 59] width 69 height 15
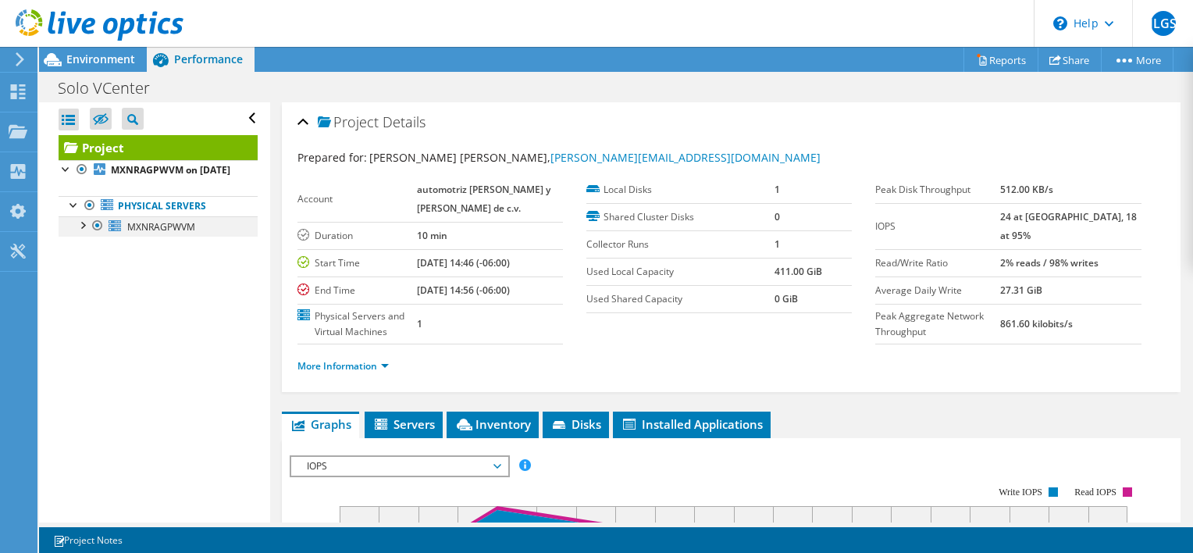
click at [80, 232] on div at bounding box center [82, 224] width 16 height 16
click at [402, 424] on span "Servers" at bounding box center [403, 424] width 62 height 16
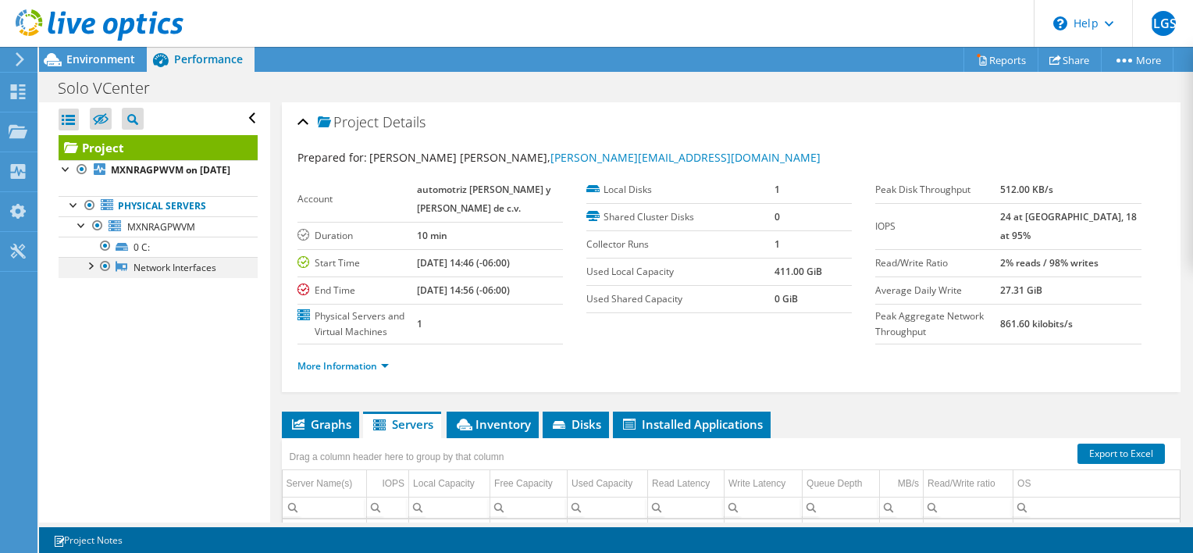
click at [90, 273] on div at bounding box center [90, 265] width 16 height 16
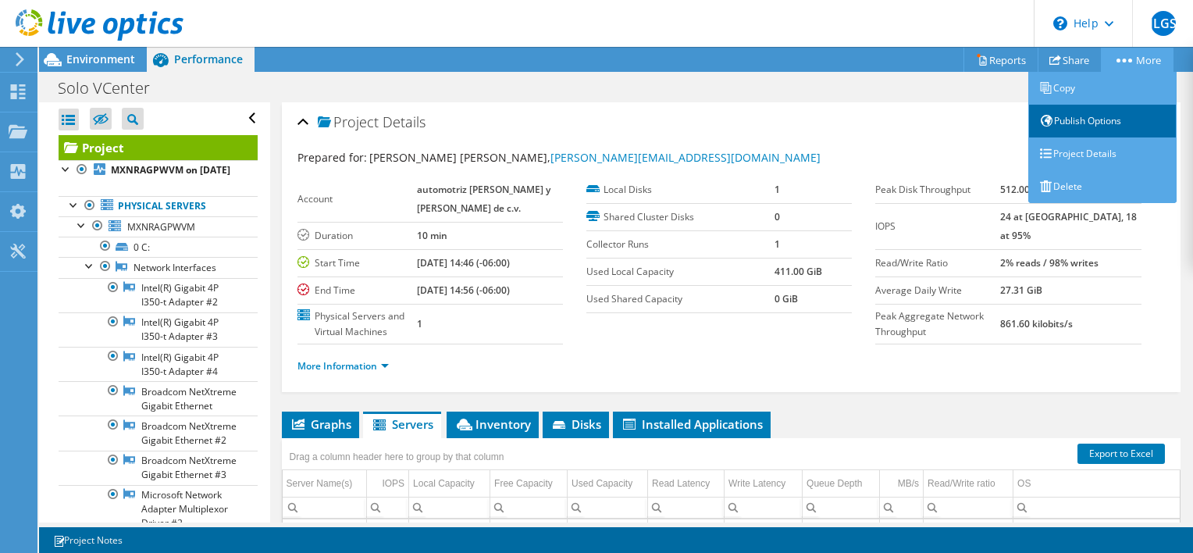
click at [1071, 124] on link "Publish Options" at bounding box center [1102, 121] width 148 height 33
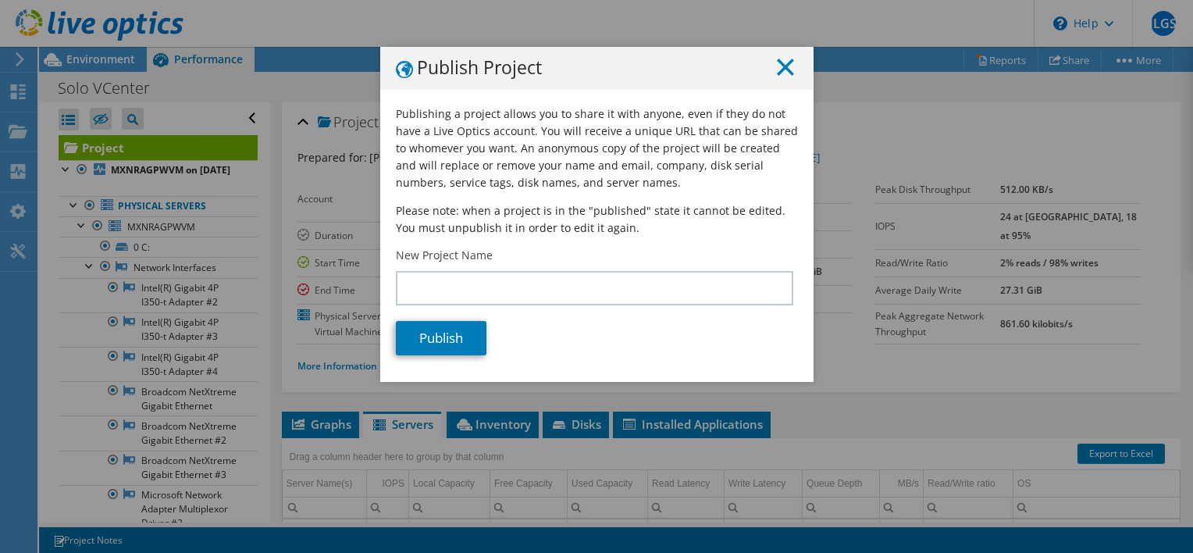
click at [778, 69] on line at bounding box center [786, 67] width 16 height 16
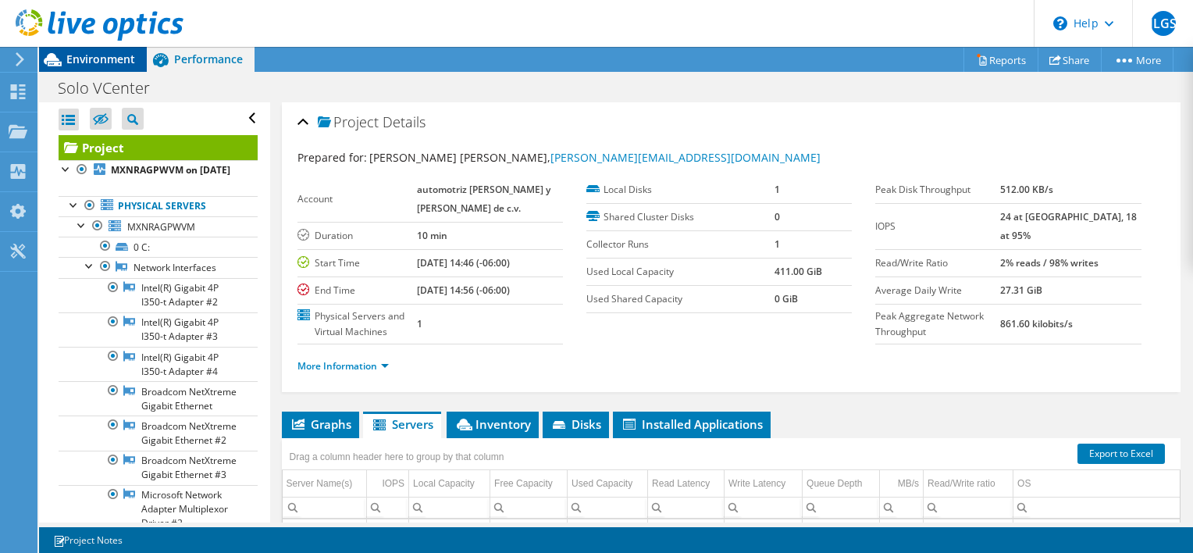
click at [91, 59] on span "Environment" at bounding box center [100, 59] width 69 height 15
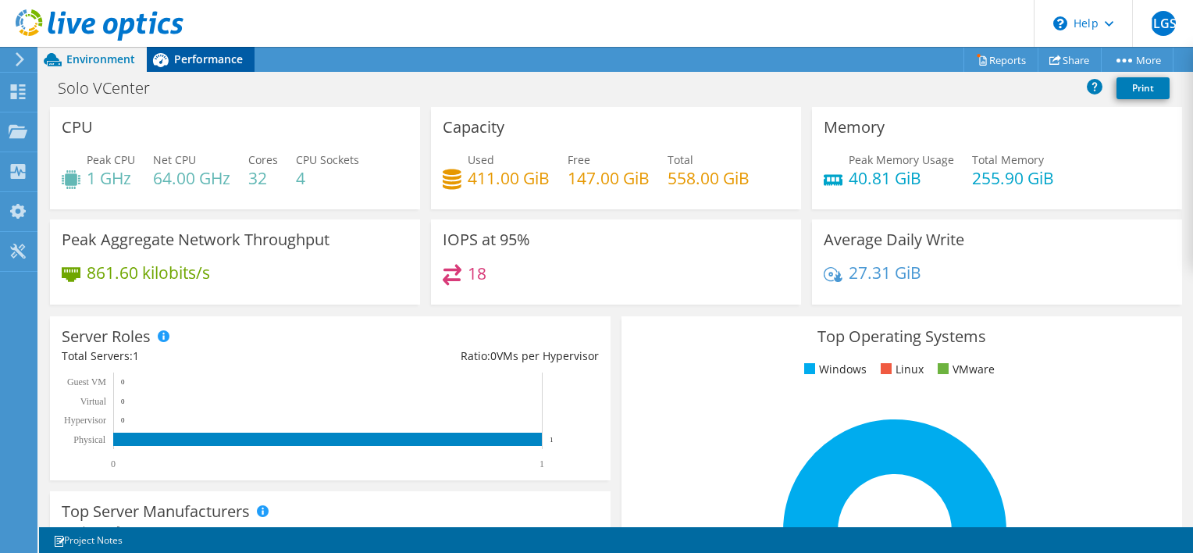
click at [176, 63] on span "Performance" at bounding box center [208, 59] width 69 height 15
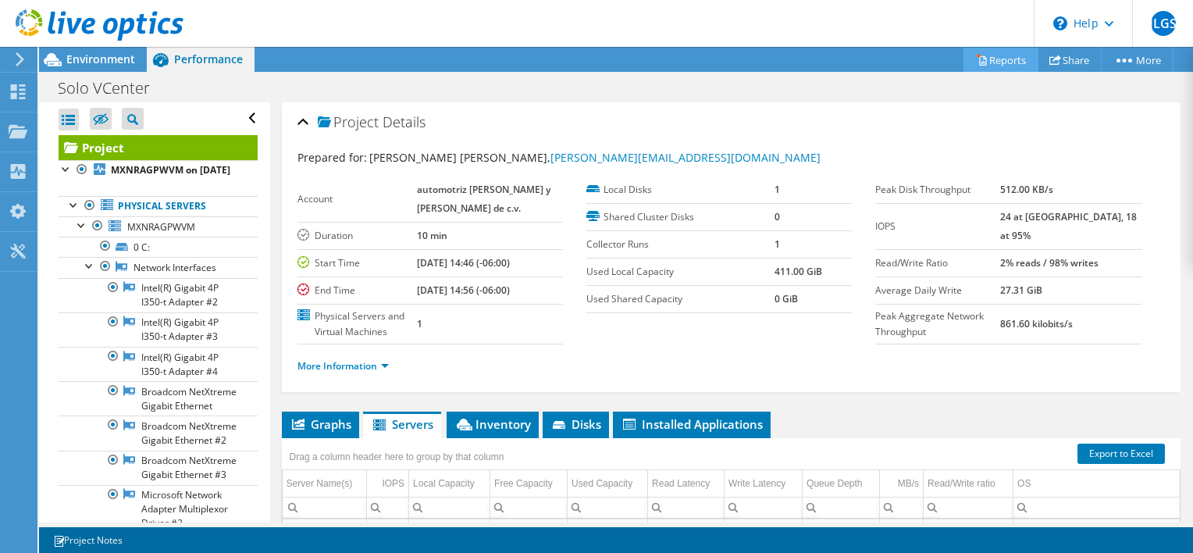
click at [990, 52] on link "Reports" at bounding box center [1001, 60] width 75 height 24
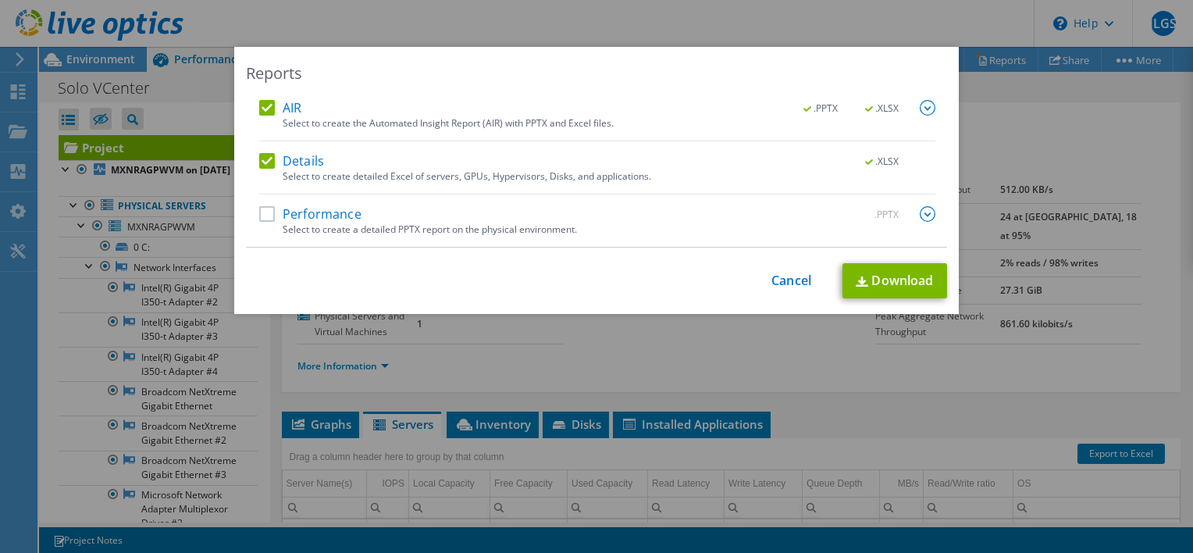
click at [263, 213] on label "Performance" at bounding box center [310, 214] width 102 height 16
click at [0, 0] on input "Performance" at bounding box center [0, 0] width 0 height 0
click at [875, 283] on link "Download" at bounding box center [894, 280] width 105 height 35
click at [547, 19] on div "Reports AIR .PPTX .XLSX Select to create the Automated Insight Report (AIR) wit…" at bounding box center [596, 276] width 1193 height 553
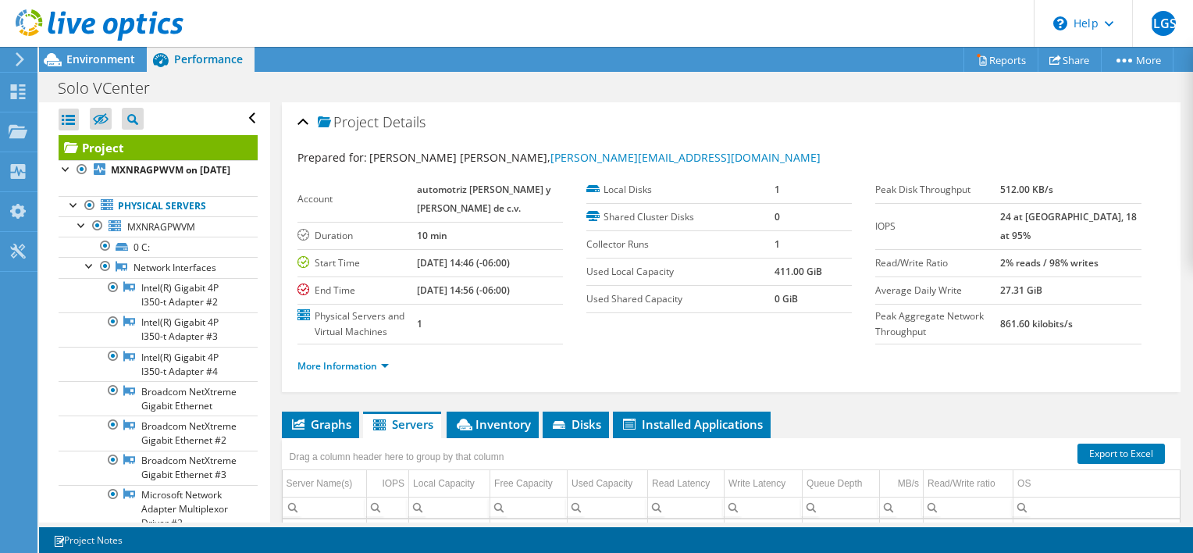
click at [19, 61] on icon at bounding box center [20, 59] width 12 height 14
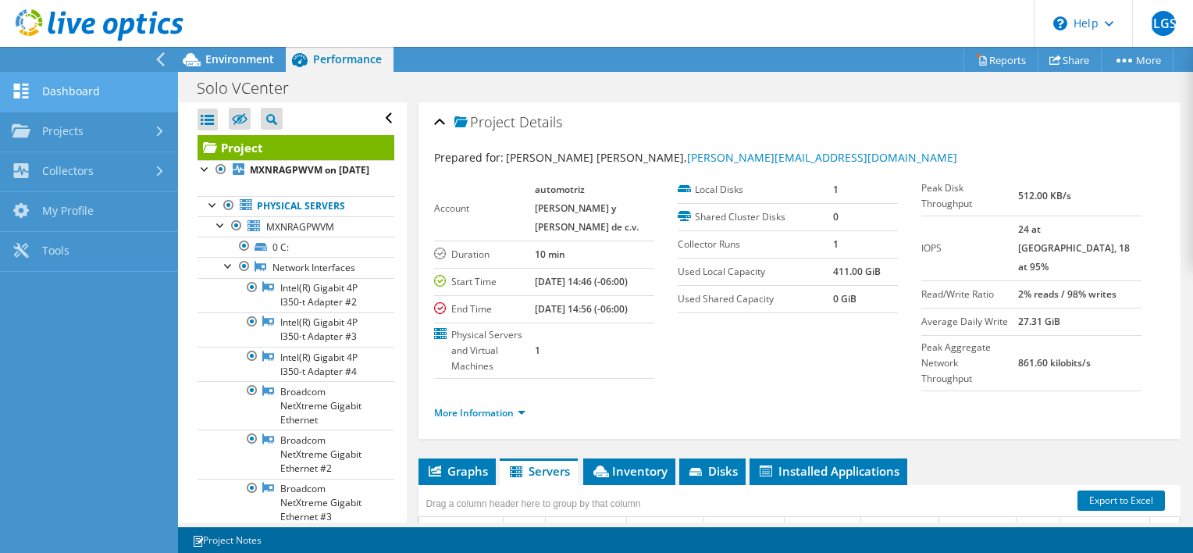
click at [75, 90] on link "Dashboard" at bounding box center [89, 93] width 178 height 40
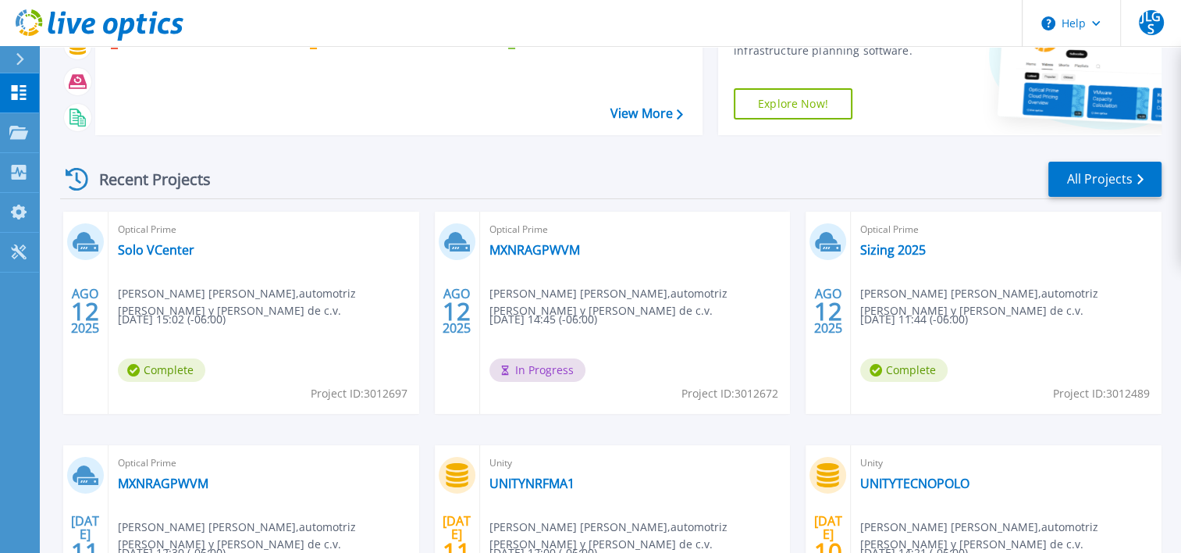
scroll to position [129, 0]
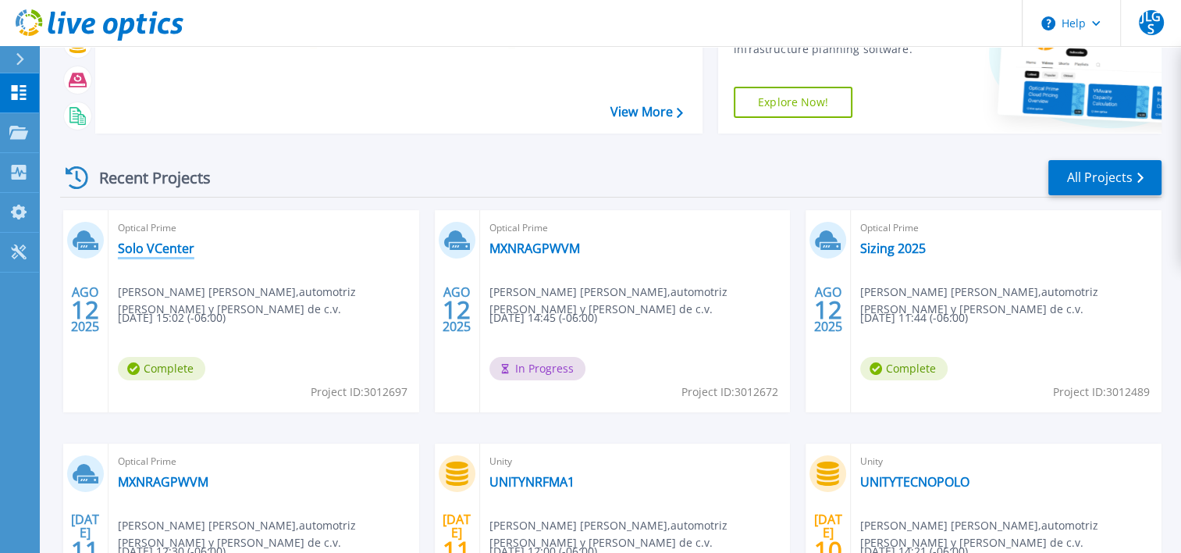
click at [134, 248] on link "Solo VCenter" at bounding box center [156, 248] width 77 height 16
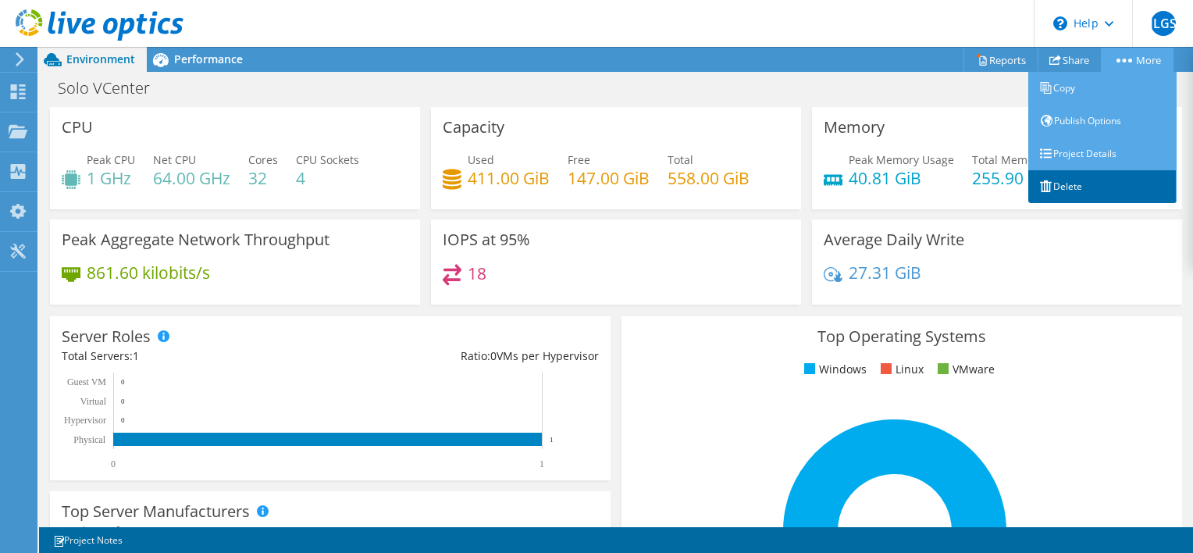
click at [1063, 182] on link "Delete" at bounding box center [1102, 186] width 148 height 33
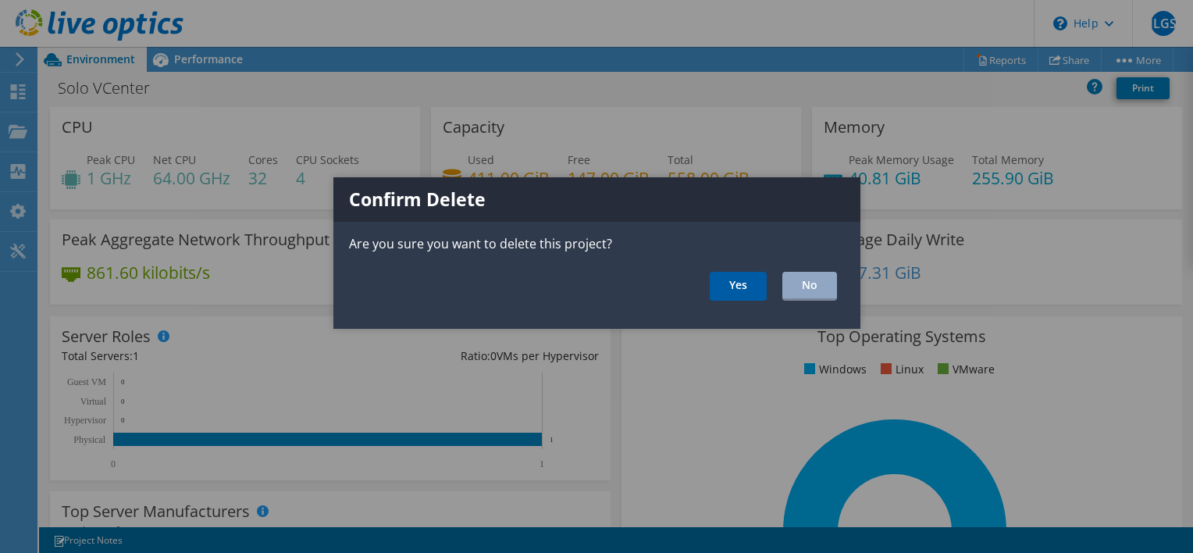
click at [756, 277] on link "Yes" at bounding box center [738, 286] width 57 height 29
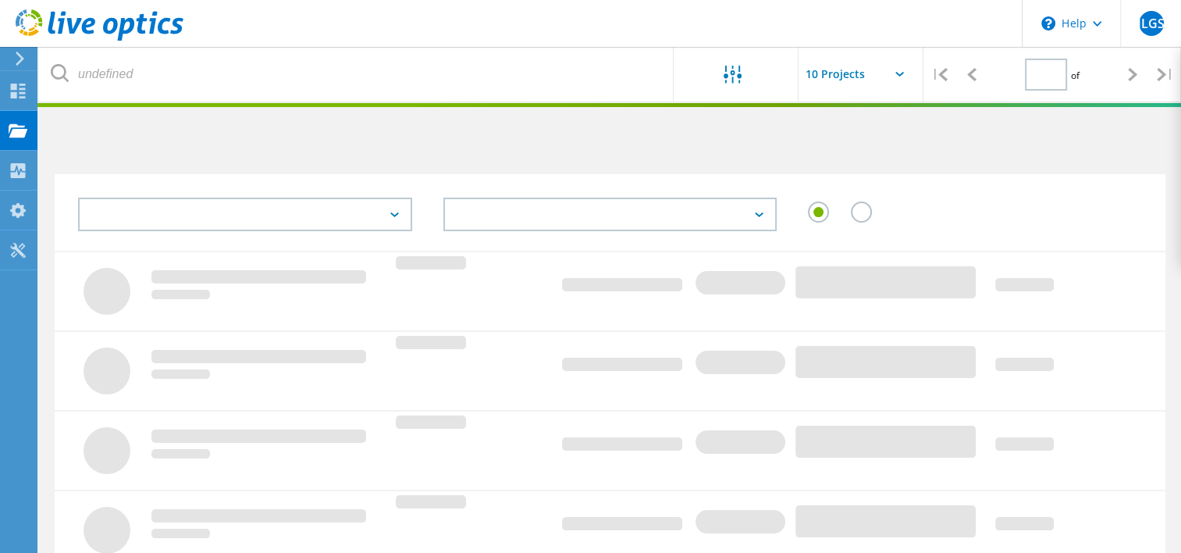
type input "1"
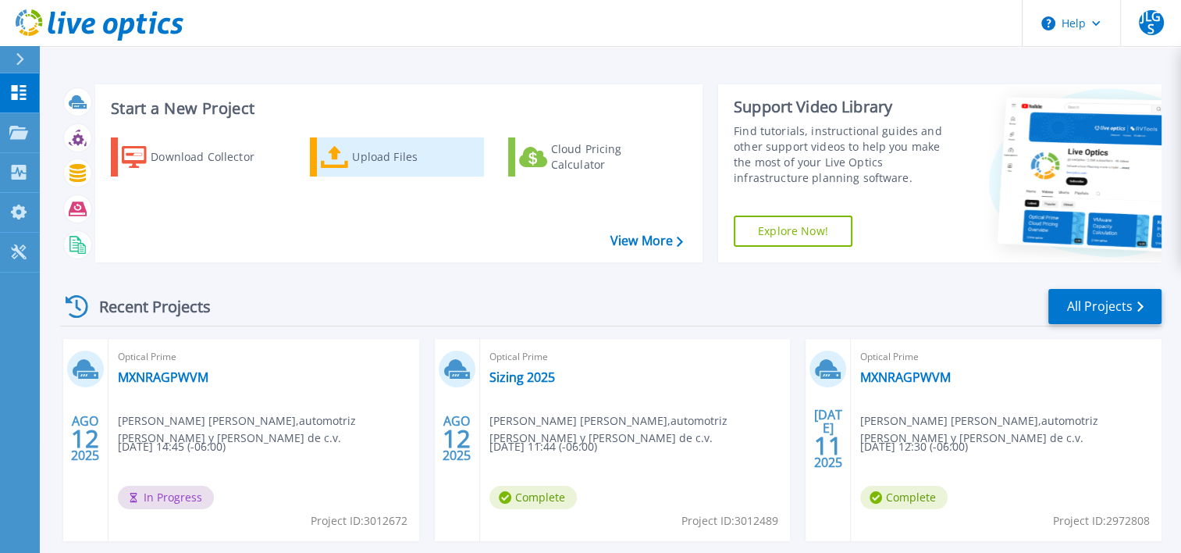
click at [375, 156] on div "Upload Files" at bounding box center [414, 156] width 125 height 31
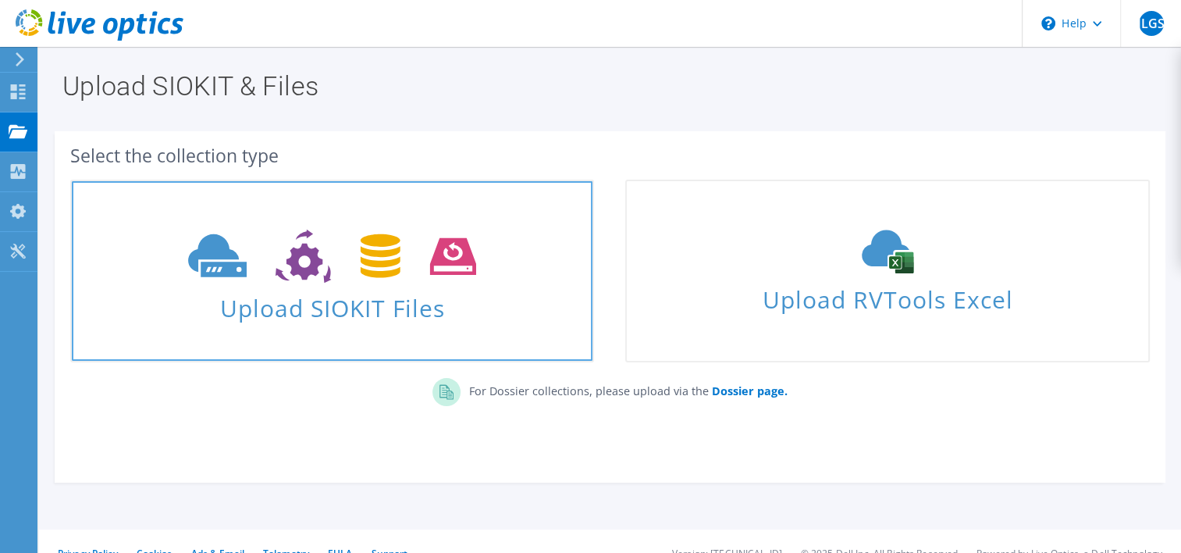
click at [356, 315] on span "Upload SIOKIT Files" at bounding box center [332, 304] width 521 height 34
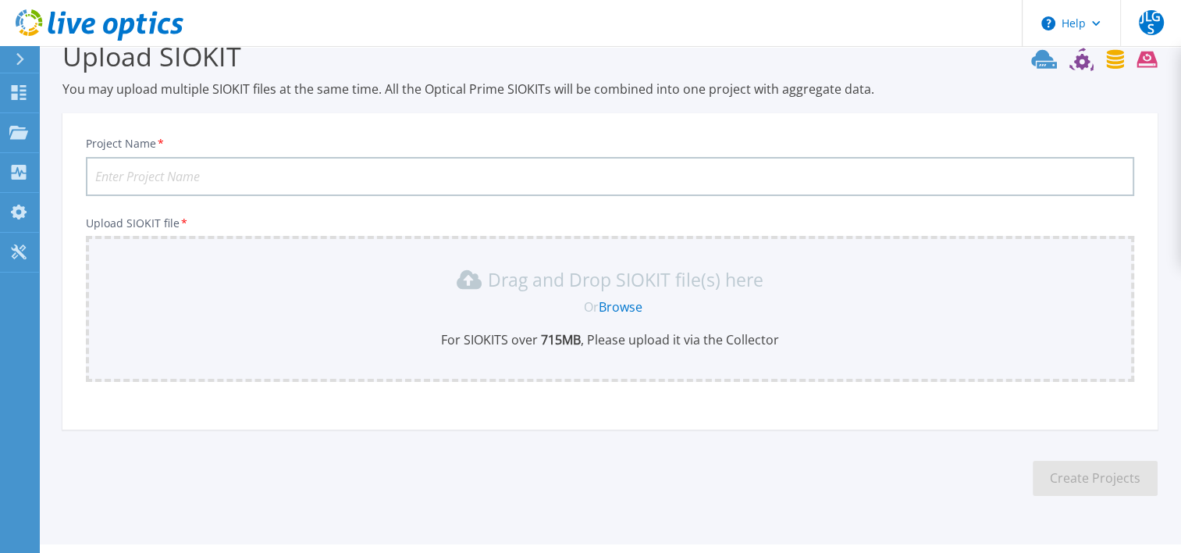
scroll to position [68, 0]
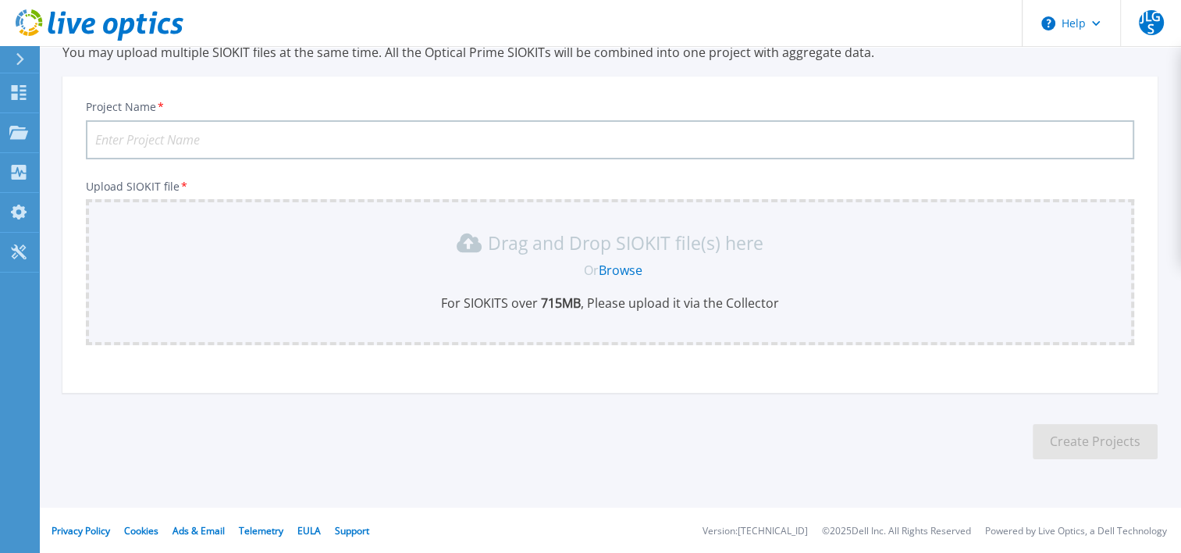
click at [212, 141] on input "Project Name *" at bounding box center [610, 139] width 1049 height 39
click at [150, 141] on input "Project Name *" at bounding box center [610, 139] width 1049 height 39
click at [315, 143] on input "Project Name *" at bounding box center [610, 139] width 1049 height 39
paste input "Power Edge R930 C51TDB2"
type input "Power Edge R930 C51TDB2"
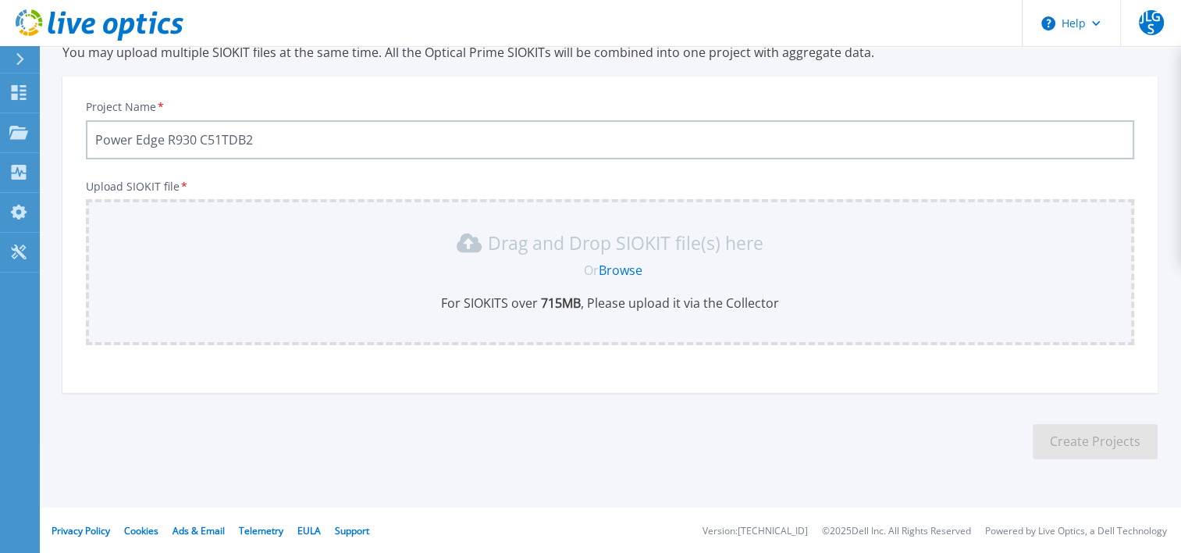
click at [632, 269] on link "Browse" at bounding box center [621, 270] width 44 height 17
click at [16, 62] on icon at bounding box center [20, 59] width 9 height 12
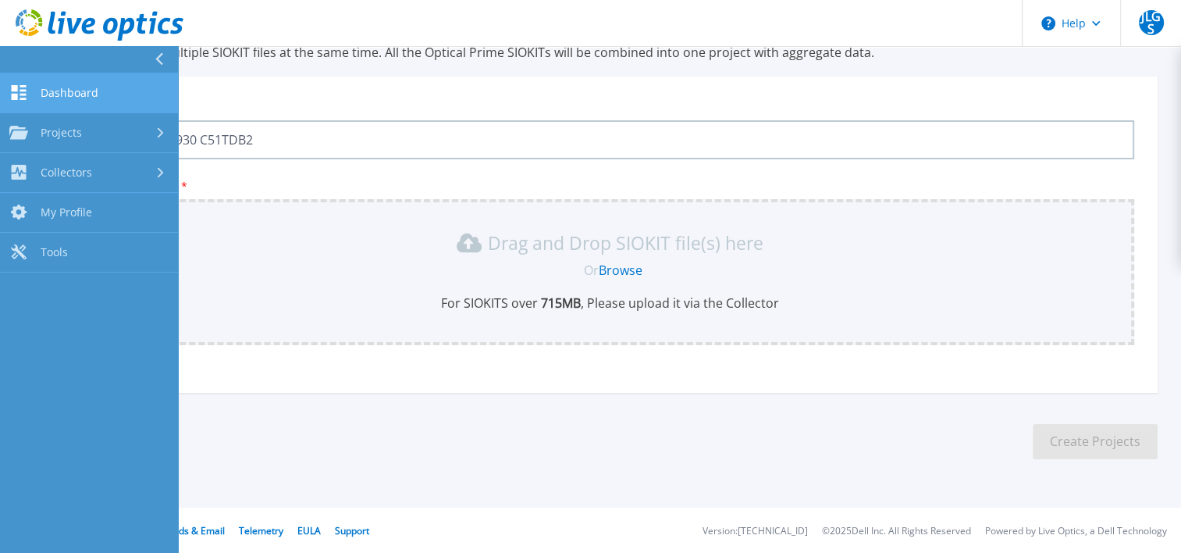
click at [92, 98] on span "Dashboard" at bounding box center [70, 93] width 58 height 14
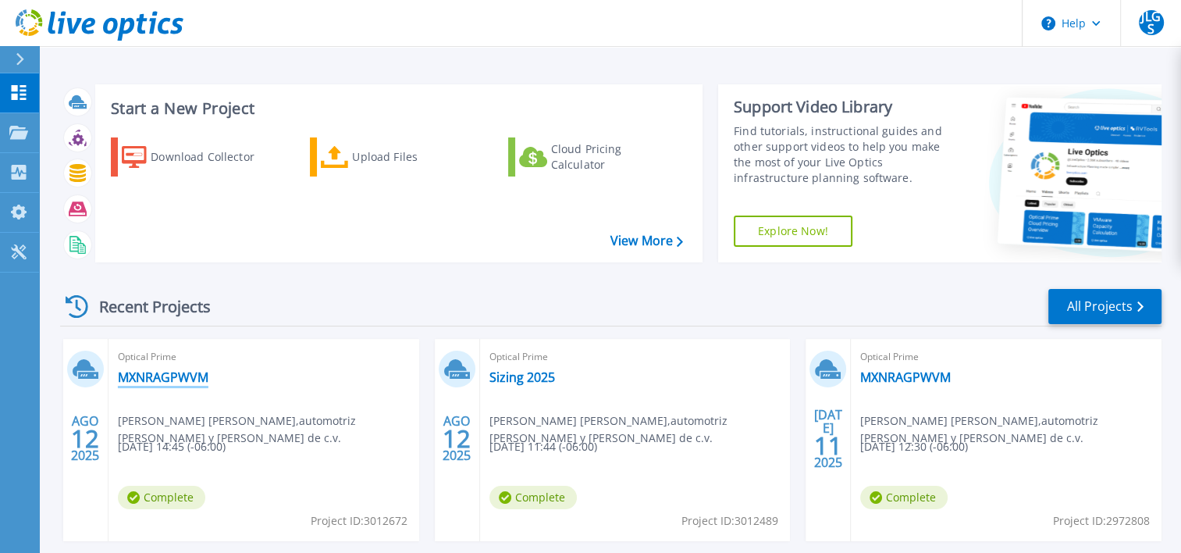
click at [184, 377] on link "MXNRAGPWVM" at bounding box center [163, 377] width 91 height 16
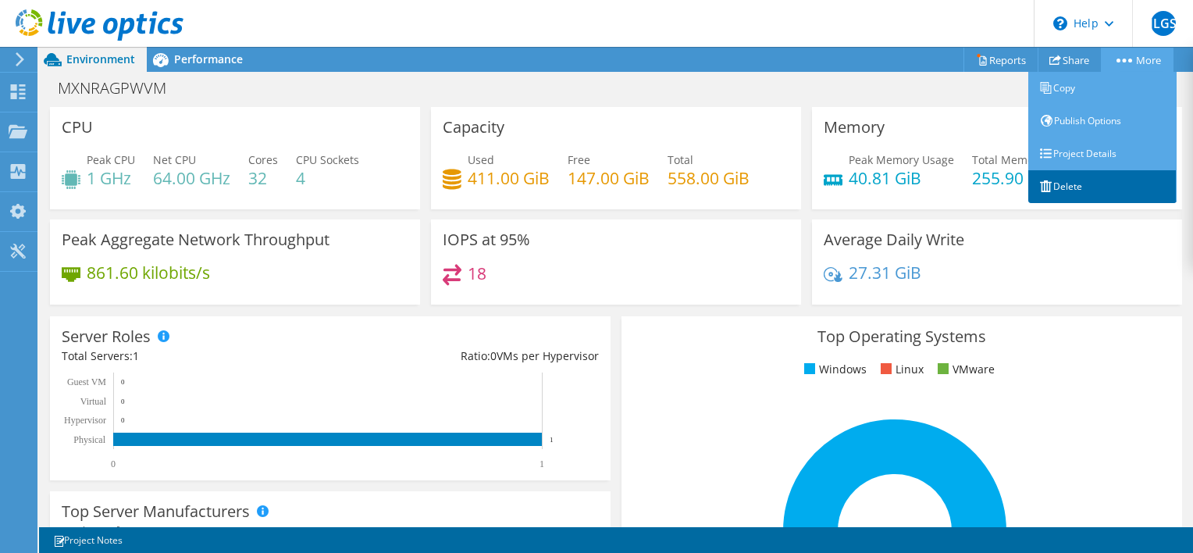
click at [1065, 180] on link "Delete" at bounding box center [1102, 186] width 148 height 33
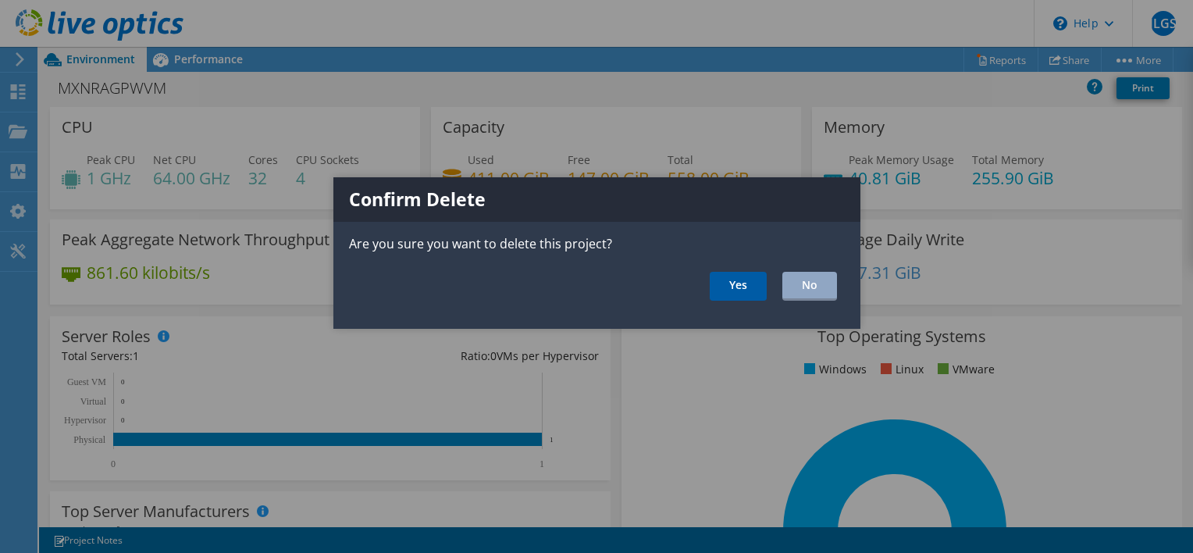
click at [752, 283] on link "Yes" at bounding box center [738, 286] width 57 height 29
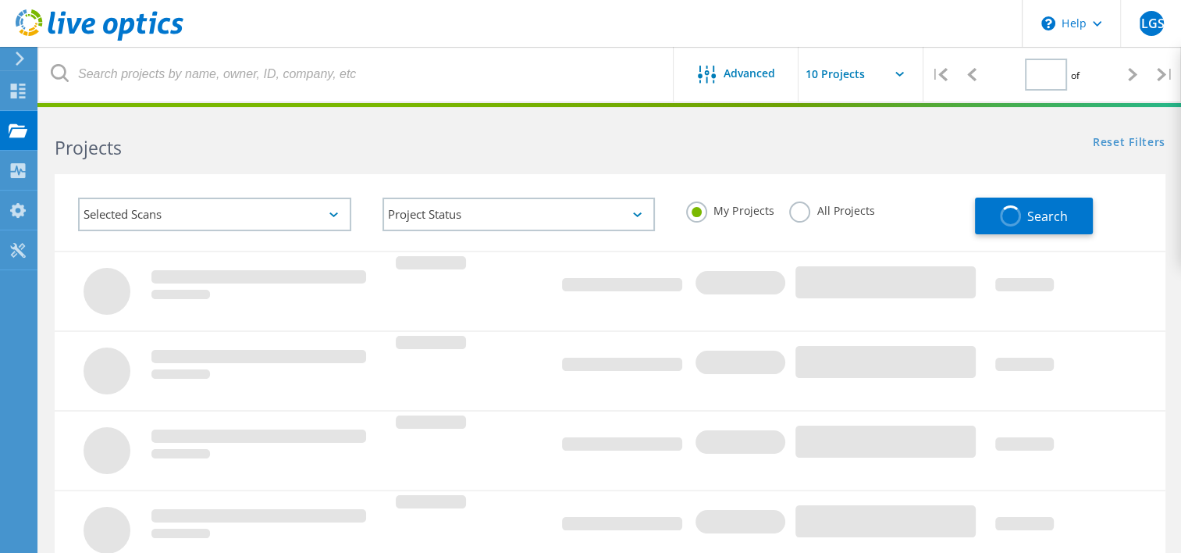
type input "1"
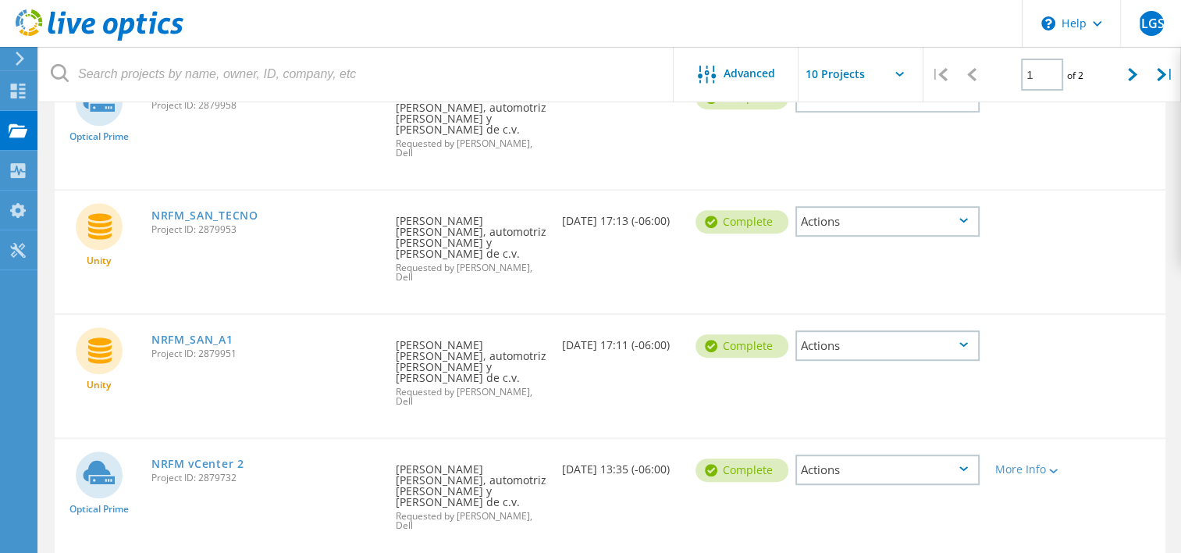
scroll to position [827, 0]
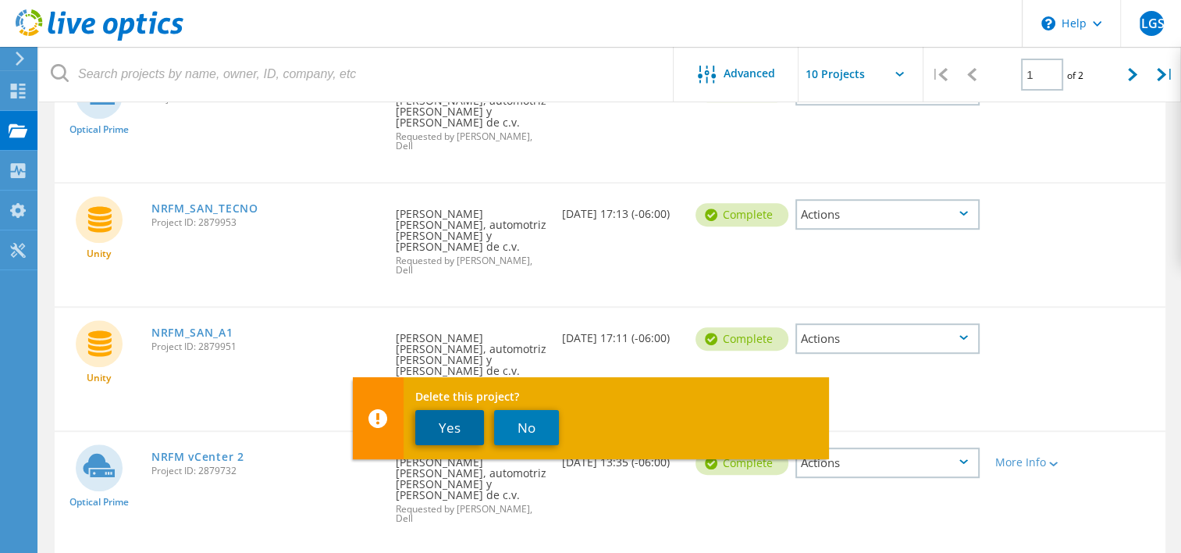
click at [447, 426] on button "Yes" at bounding box center [449, 427] width 69 height 35
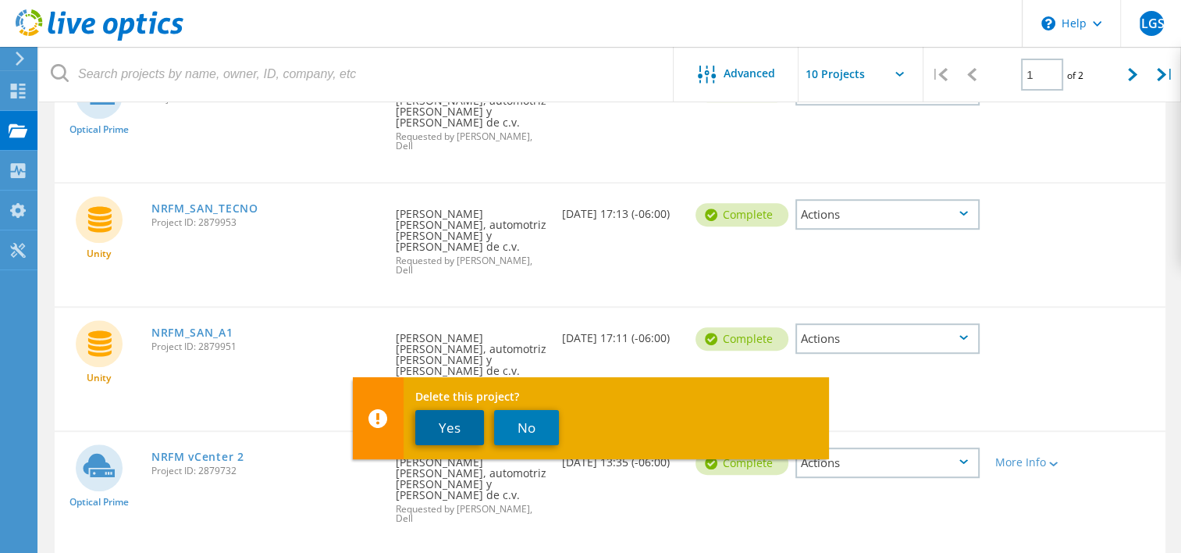
click at [447, 422] on button "Yes" at bounding box center [449, 427] width 69 height 35
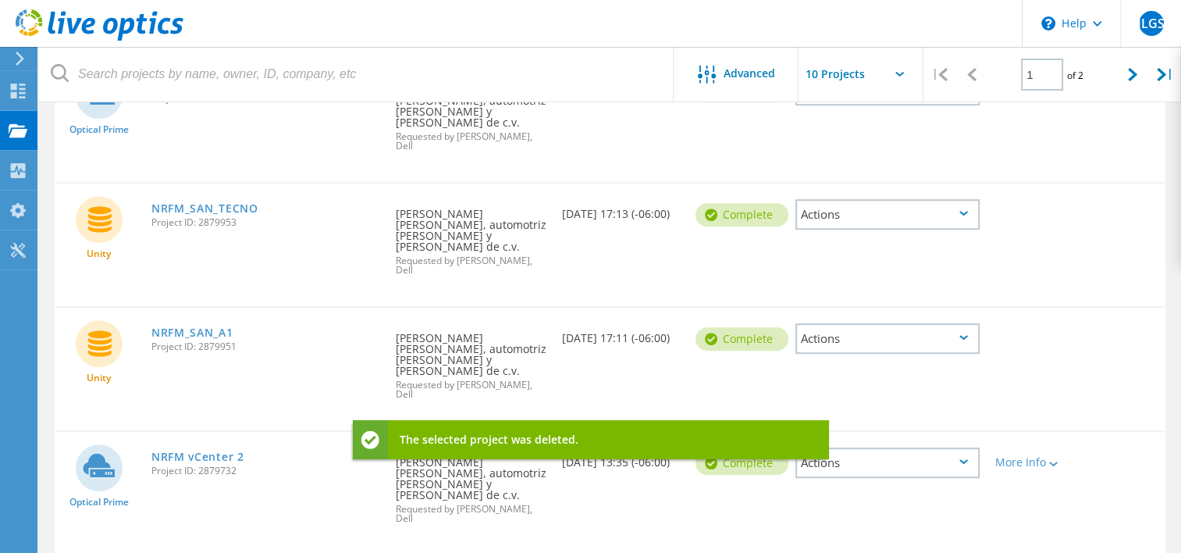
scroll to position [818, 0]
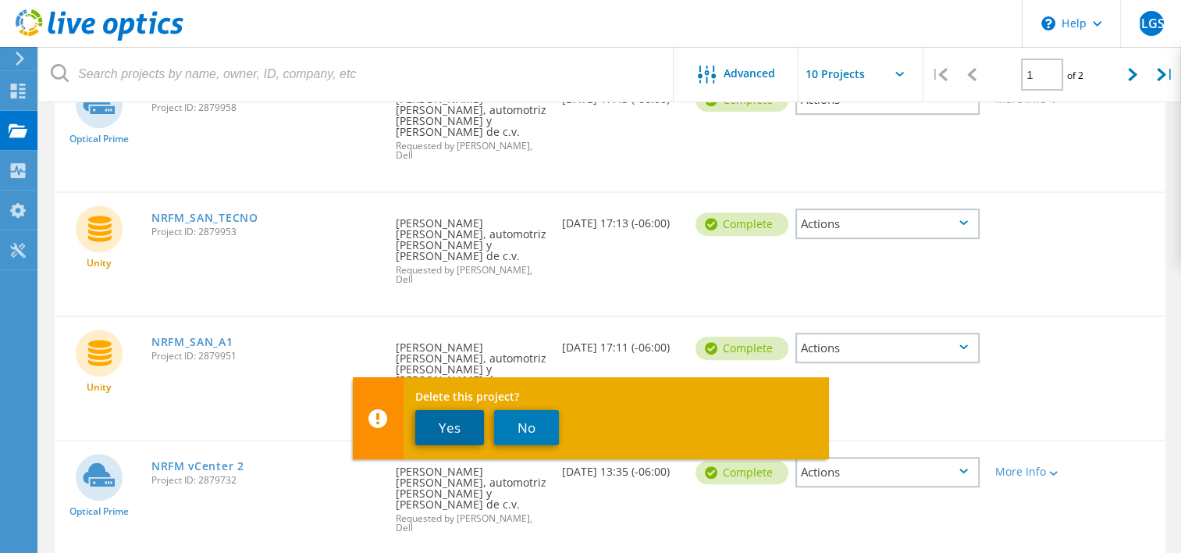
click at [453, 419] on button "Yes" at bounding box center [449, 427] width 69 height 35
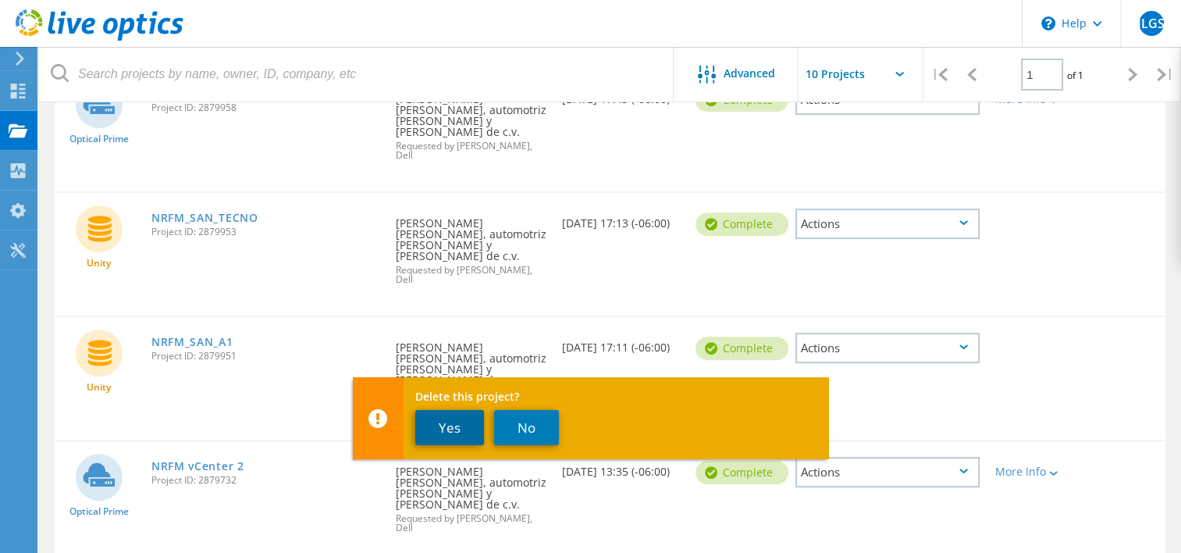
click at [431, 421] on button "Yes" at bounding box center [449, 427] width 69 height 35
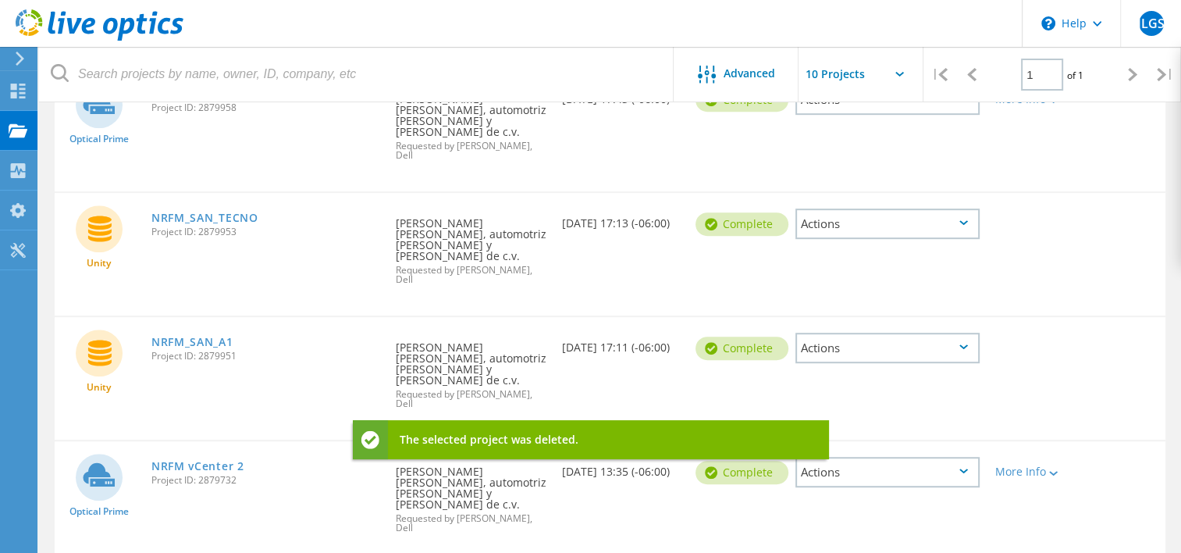
scroll to position [714, 0]
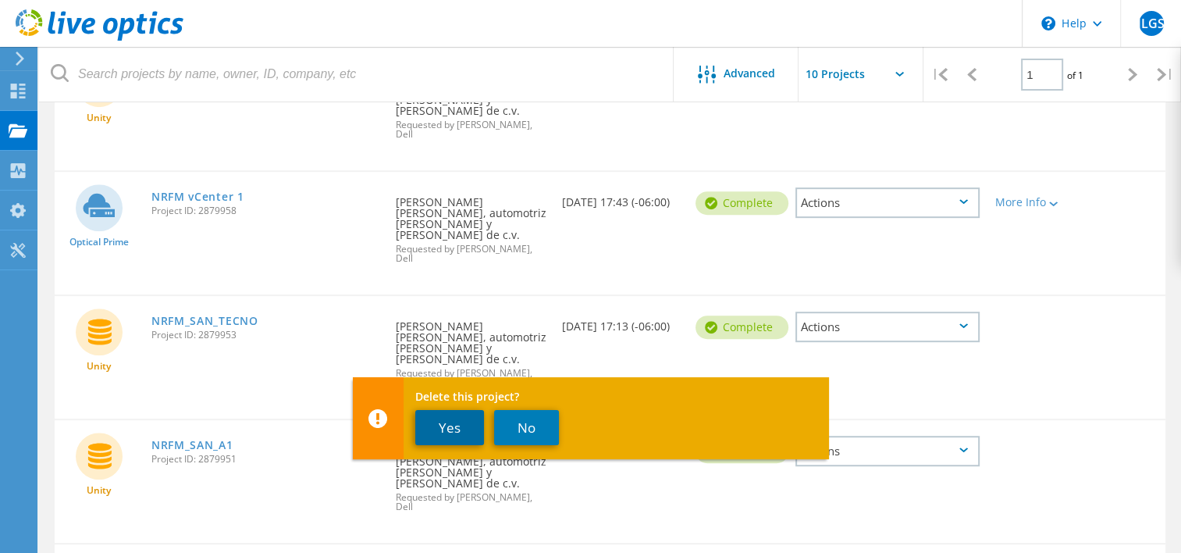
click at [447, 416] on button "Yes" at bounding box center [449, 427] width 69 height 35
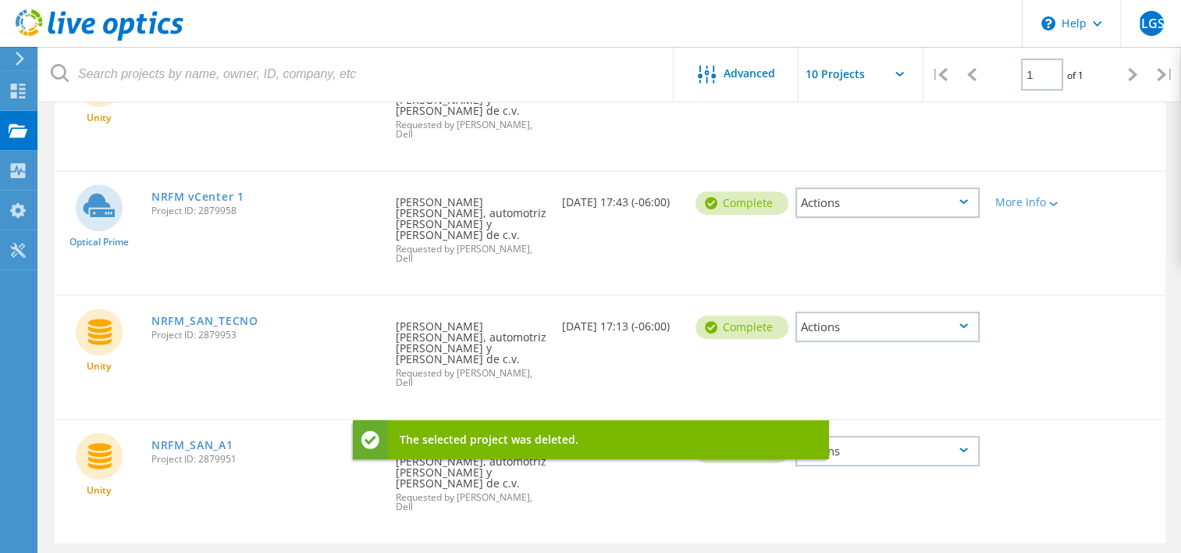
scroll to position [611, 0]
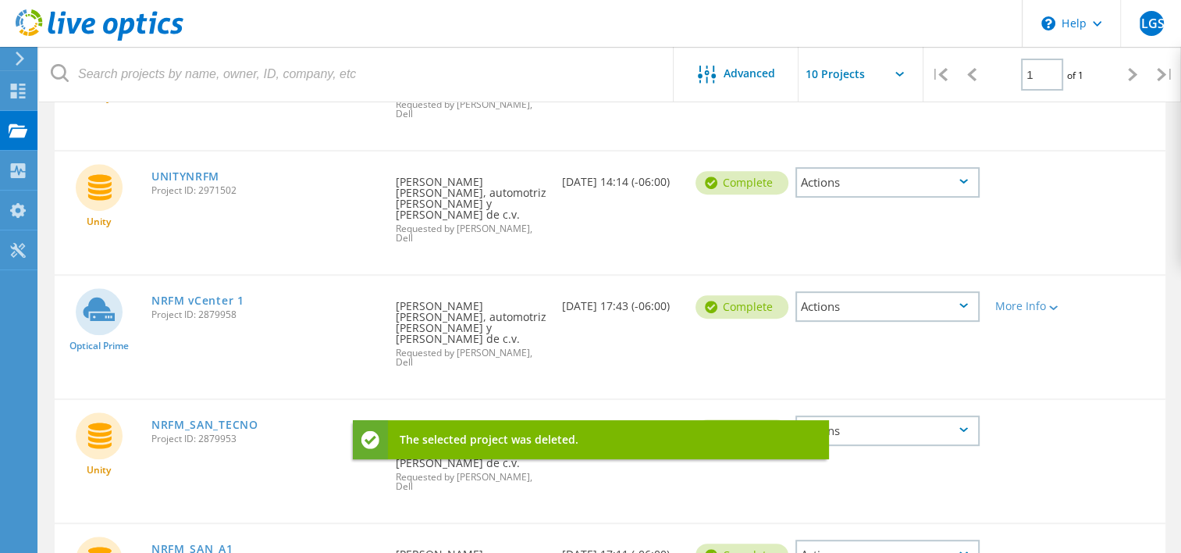
click at [961, 551] on icon at bounding box center [964, 553] width 9 height 5
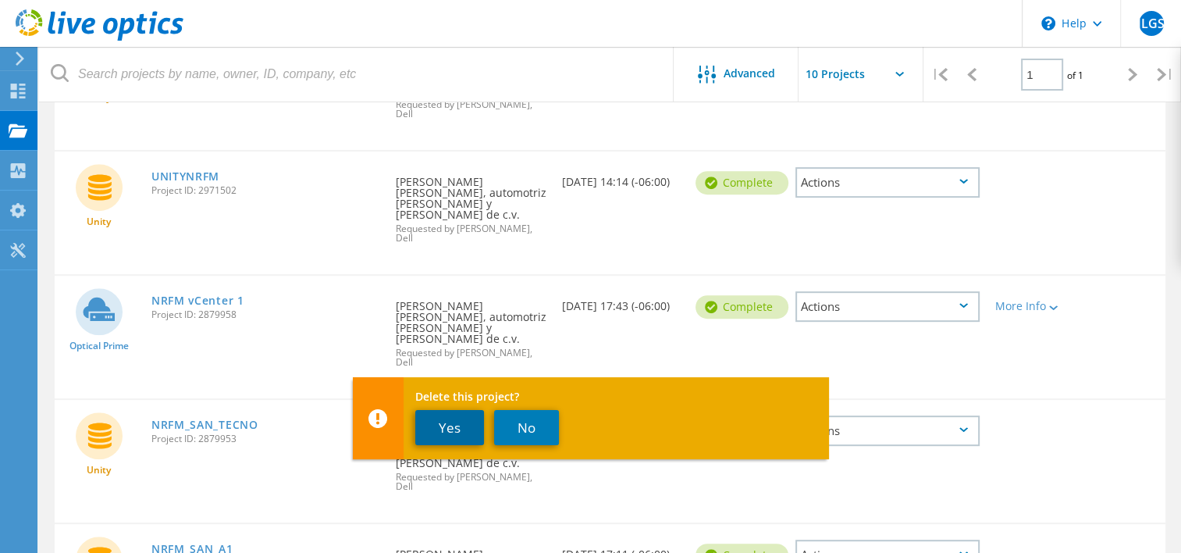
click at [434, 423] on button "Yes" at bounding box center [449, 427] width 69 height 35
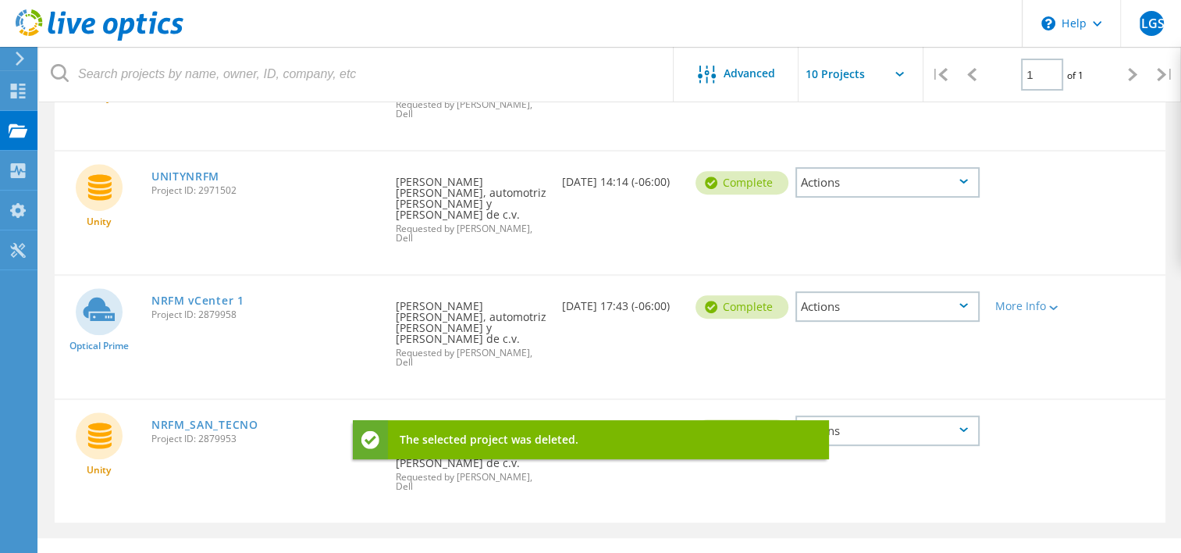
scroll to position [507, 0]
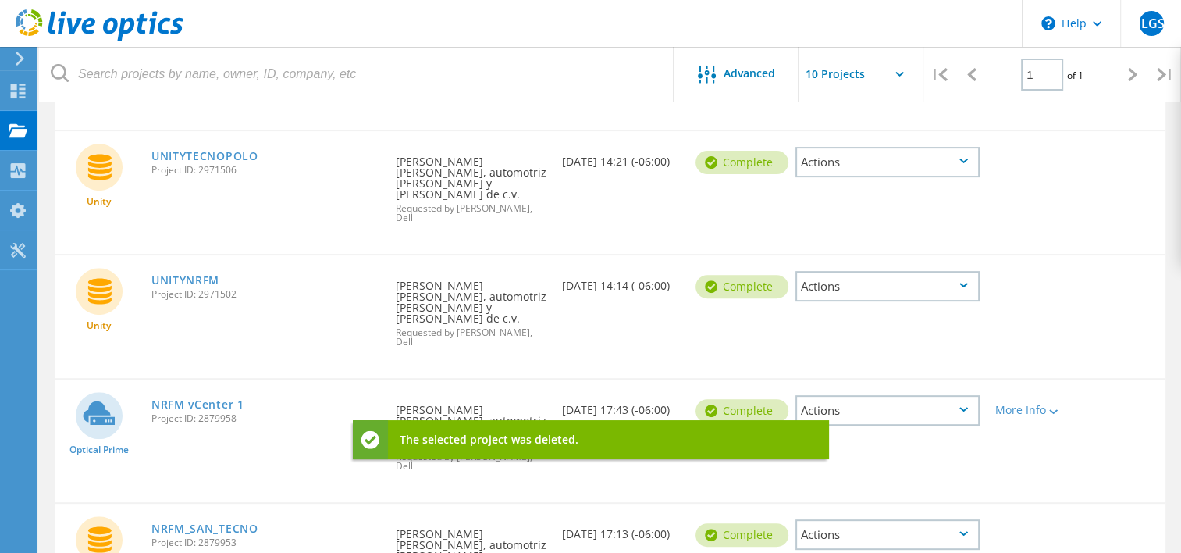
click at [966, 519] on div "Actions" at bounding box center [888, 534] width 184 height 30
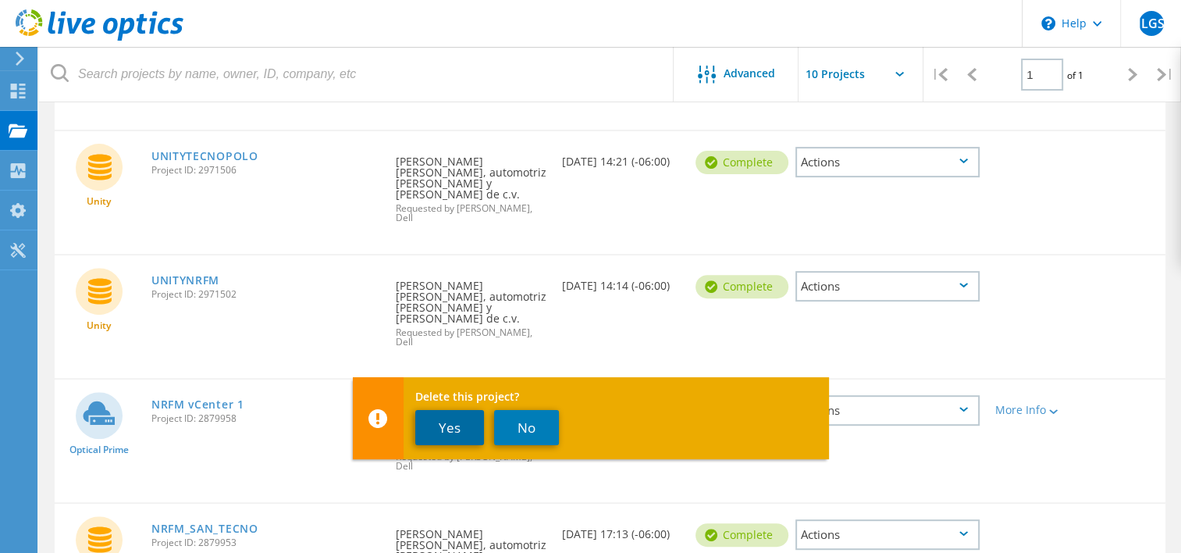
click at [440, 422] on button "Yes" at bounding box center [449, 427] width 69 height 35
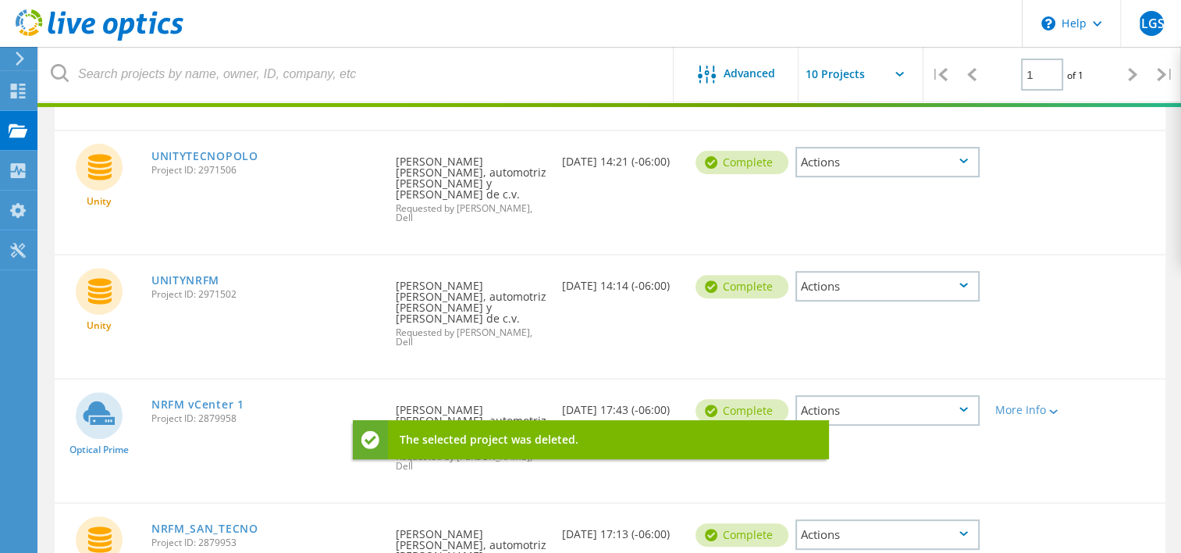
scroll to position [403, 0]
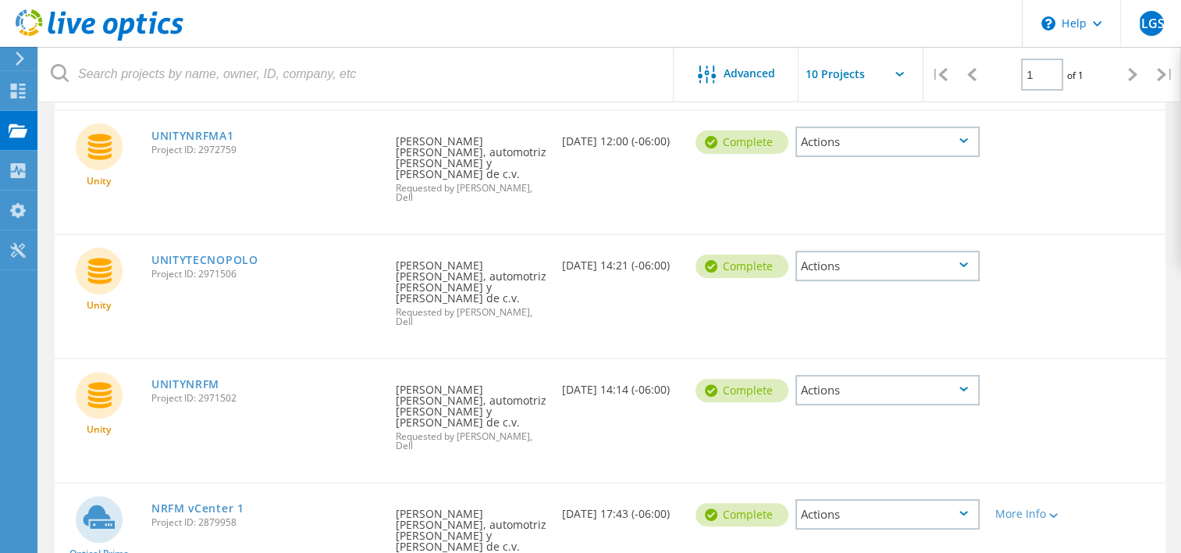
click at [960, 499] on div "Actions" at bounding box center [888, 514] width 184 height 30
click at [855, 539] on div "Delete" at bounding box center [887, 551] width 181 height 24
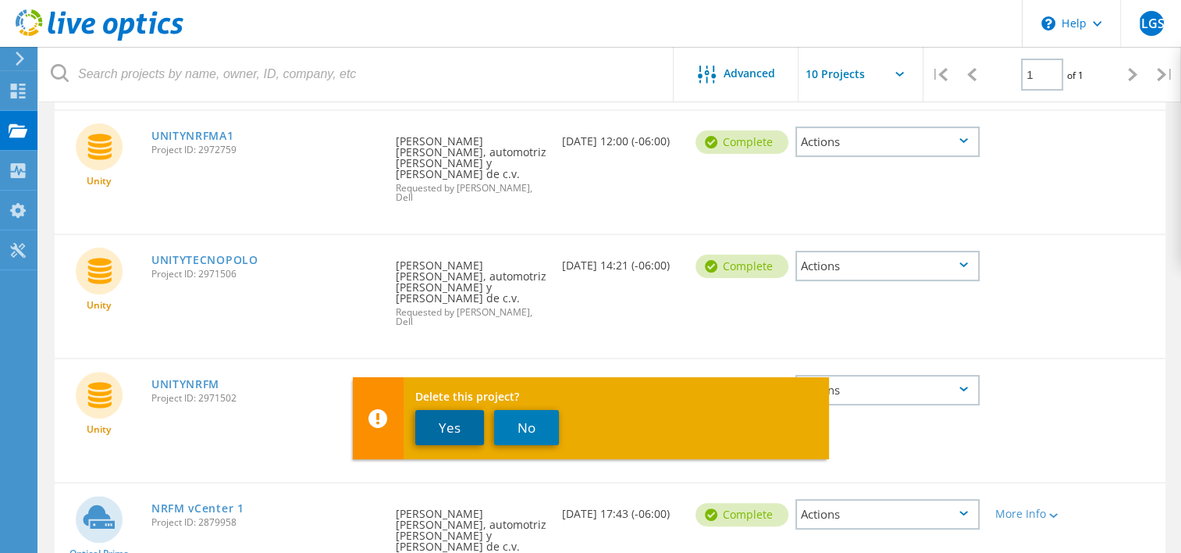
click at [457, 423] on button "Yes" at bounding box center [449, 427] width 69 height 35
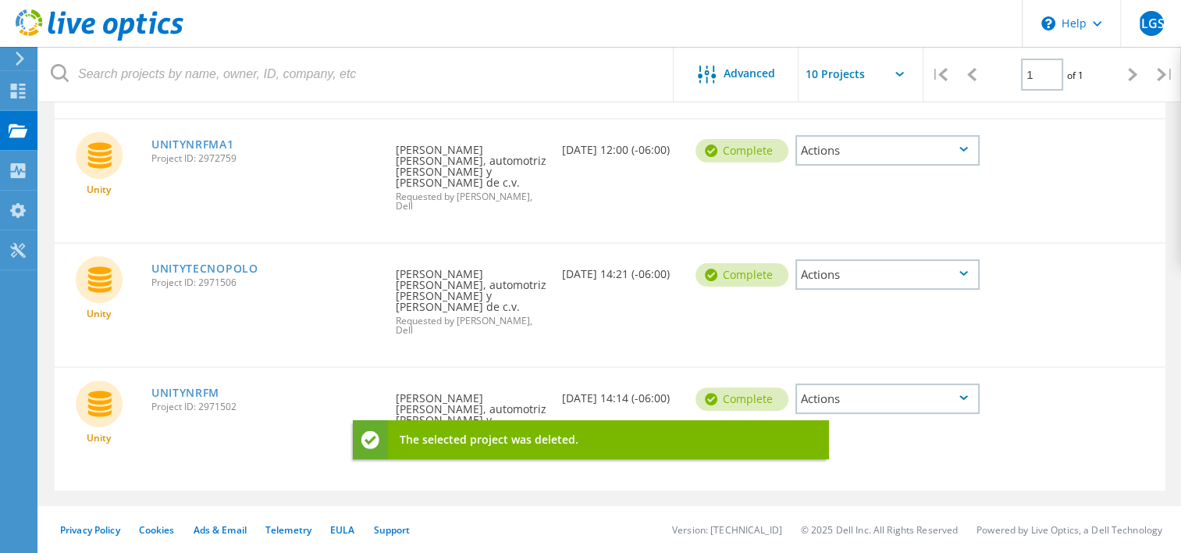
scroll to position [300, 0]
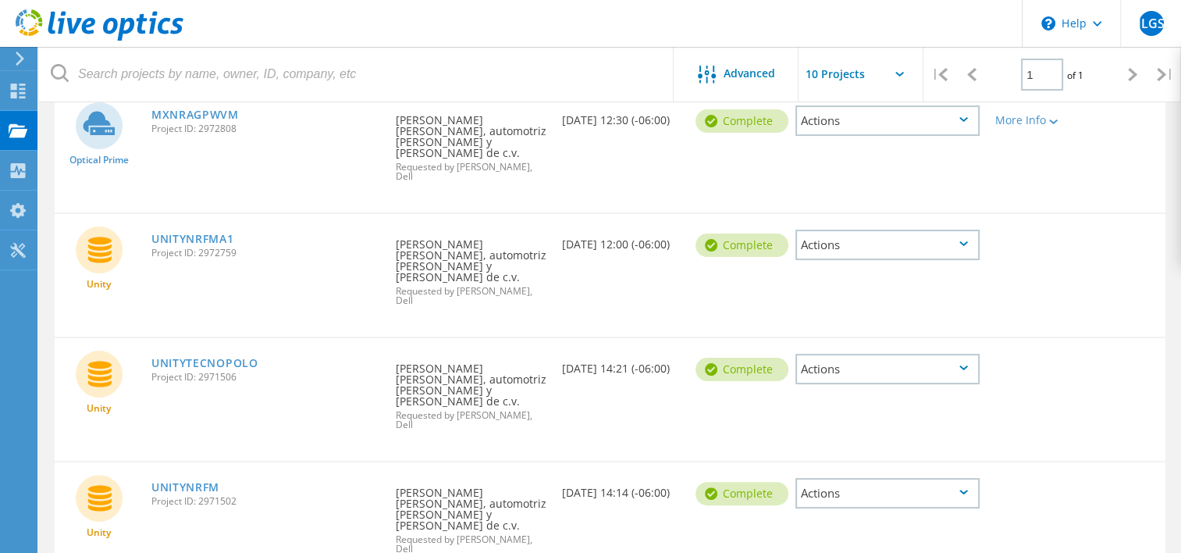
click at [962, 490] on icon at bounding box center [964, 492] width 9 height 5
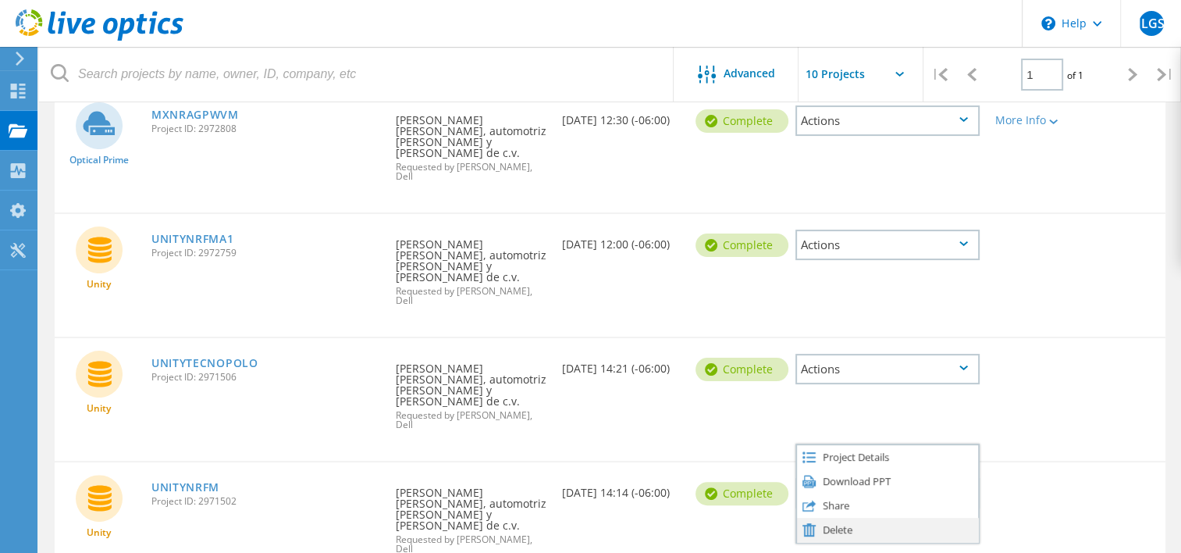
click at [853, 518] on div "Delete" at bounding box center [887, 530] width 181 height 24
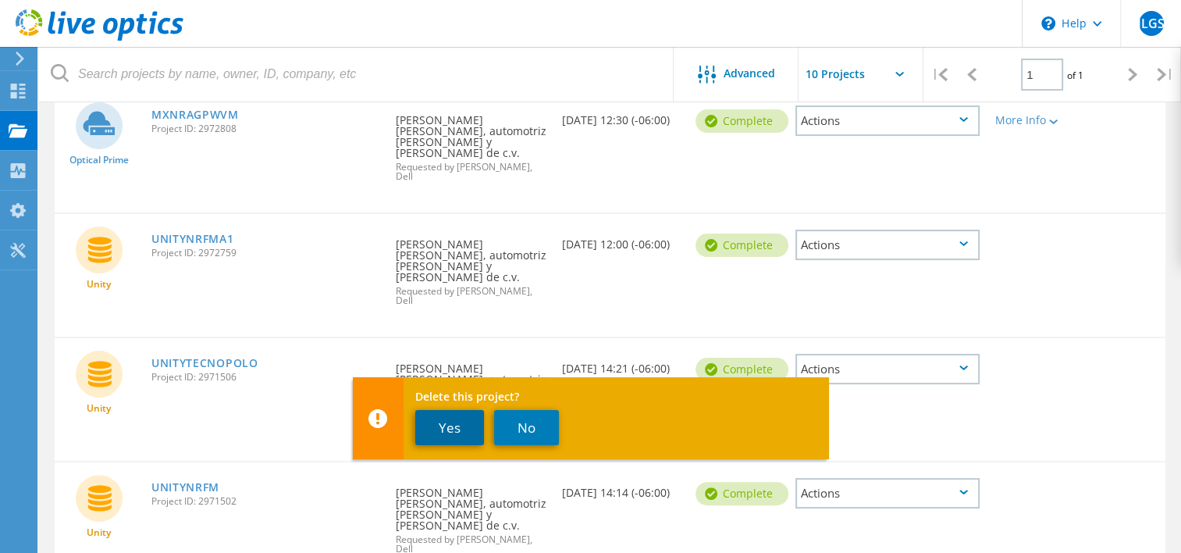
click at [456, 425] on button "Yes" at bounding box center [449, 427] width 69 height 35
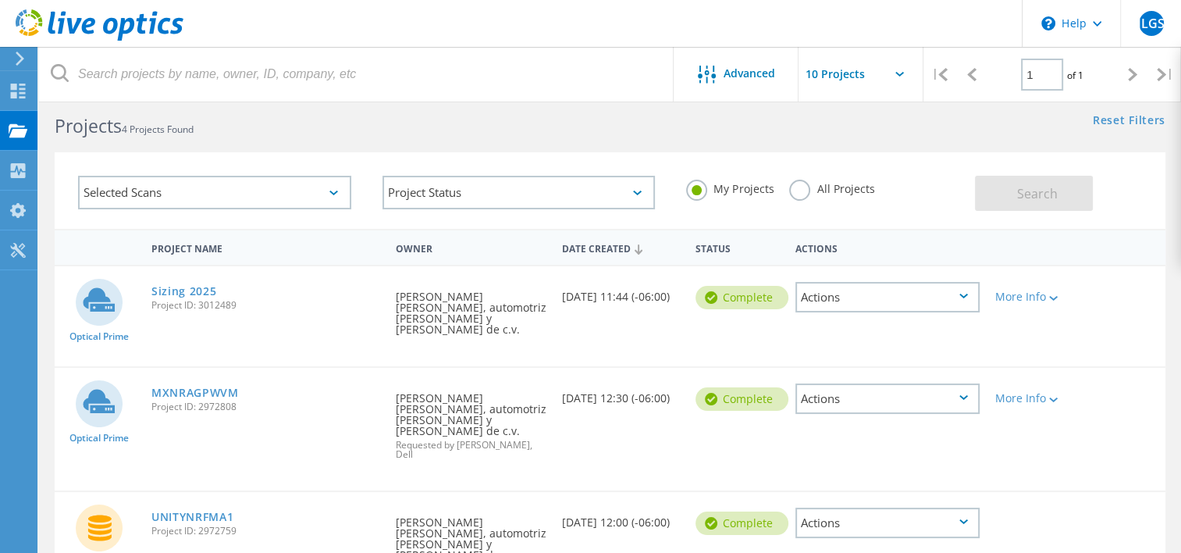
scroll to position [0, 0]
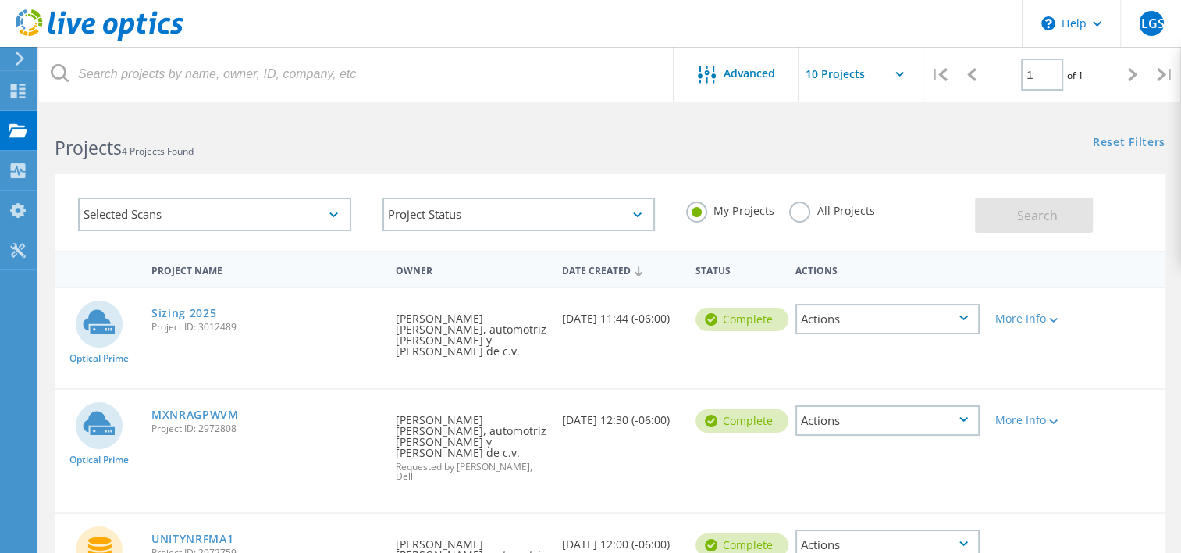
click at [19, 61] on icon at bounding box center [20, 59] width 12 height 14
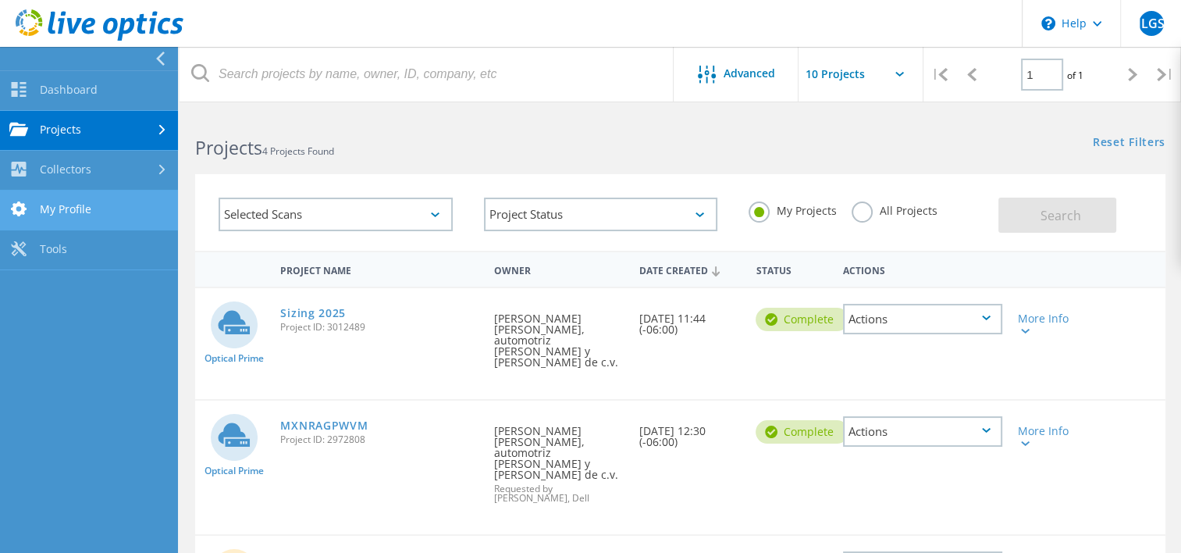
click at [75, 210] on link "My Profile" at bounding box center [89, 211] width 178 height 40
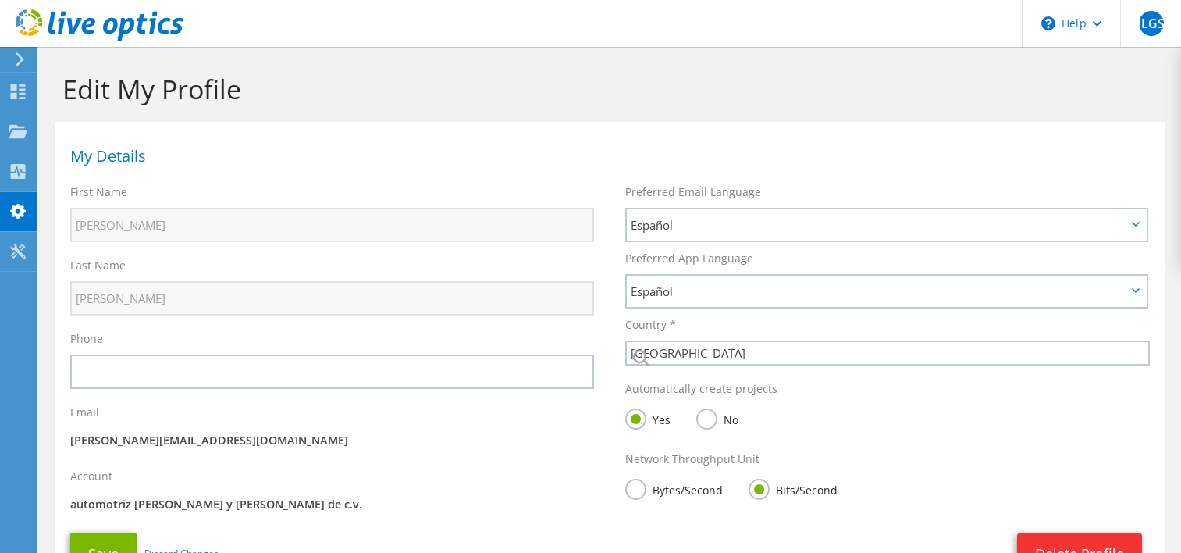
select select "151"
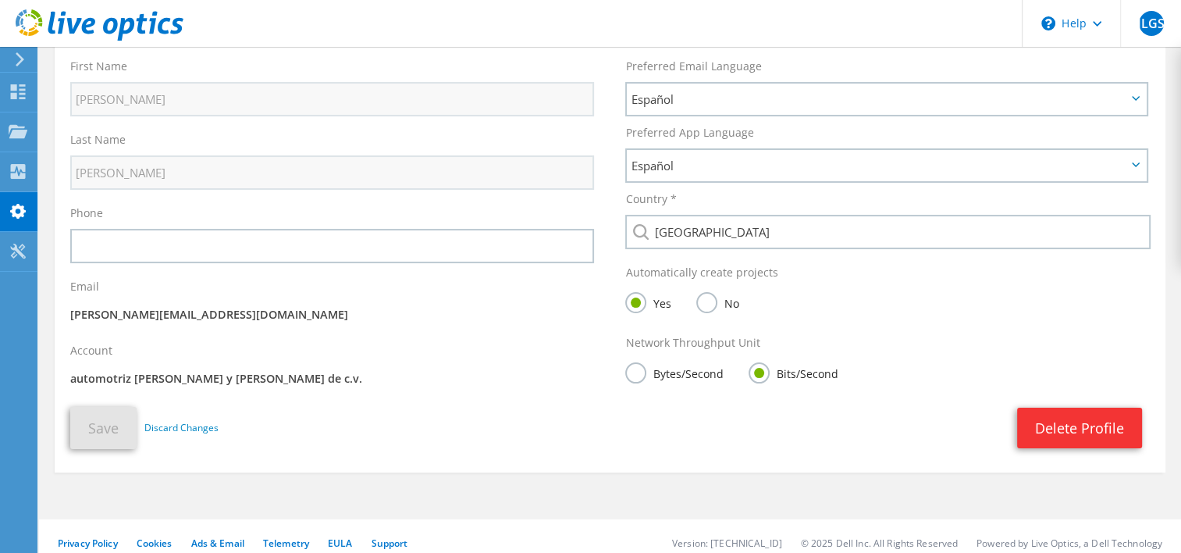
scroll to position [137, 0]
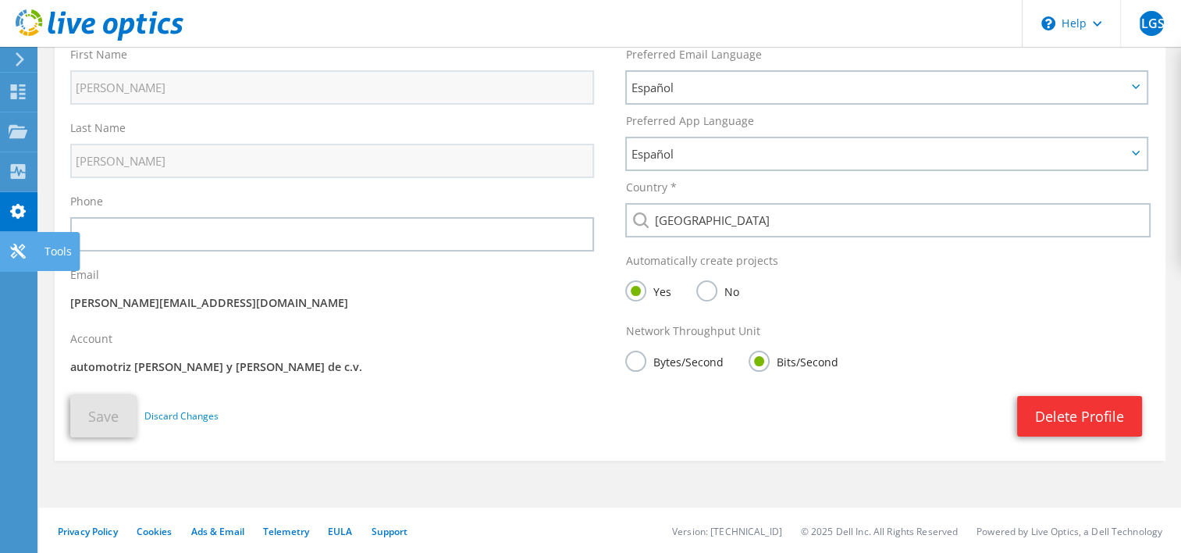
click at [18, 255] on icon at bounding box center [18, 251] width 19 height 15
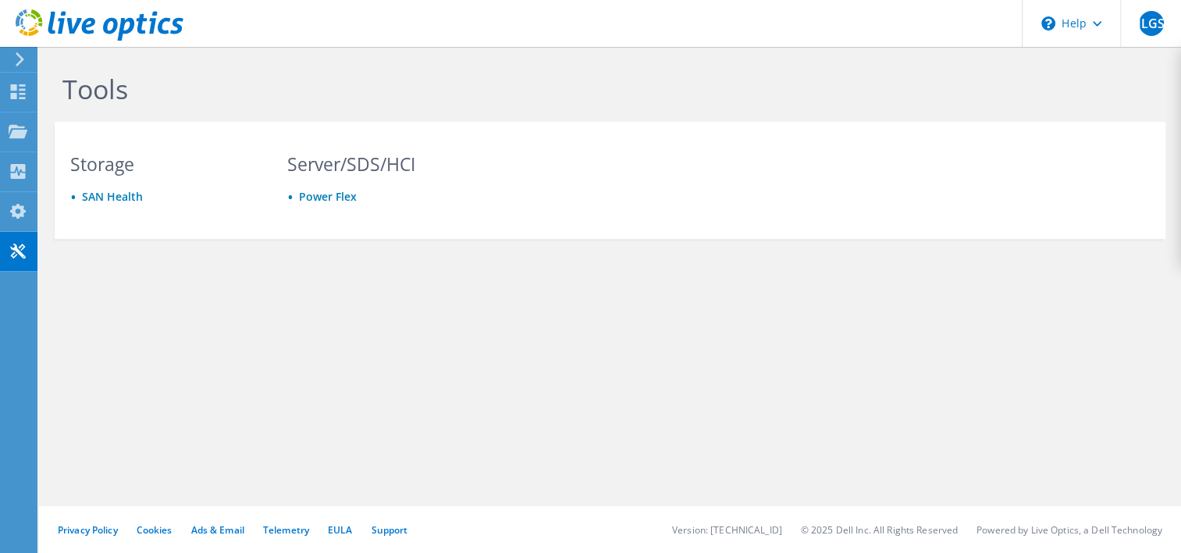
click at [16, 63] on icon at bounding box center [20, 59] width 12 height 14
